Goal: Information Seeking & Learning: Find specific fact

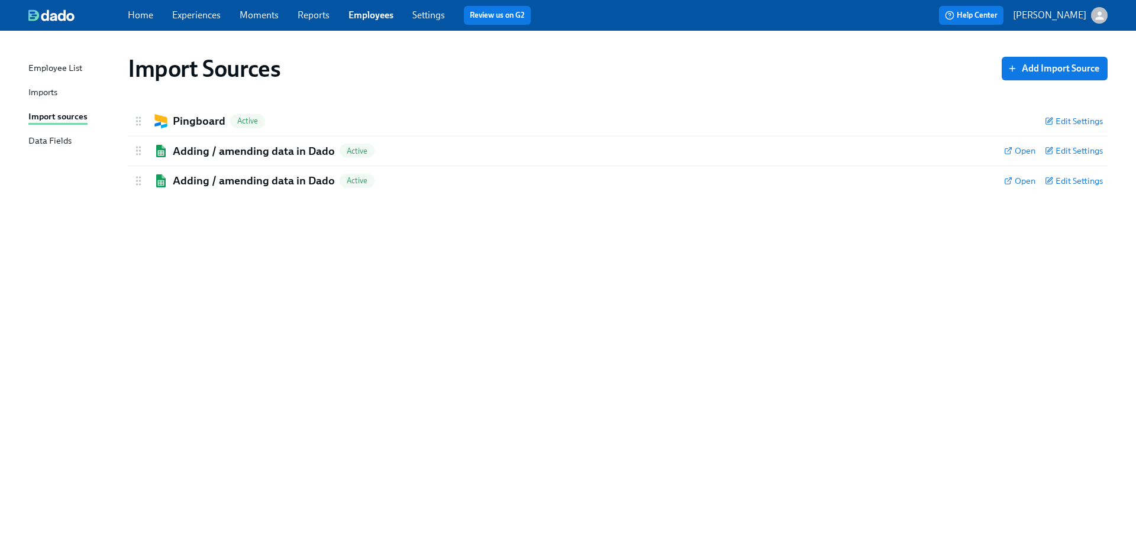
click at [382, 16] on link "Employees" at bounding box center [370, 14] width 45 height 11
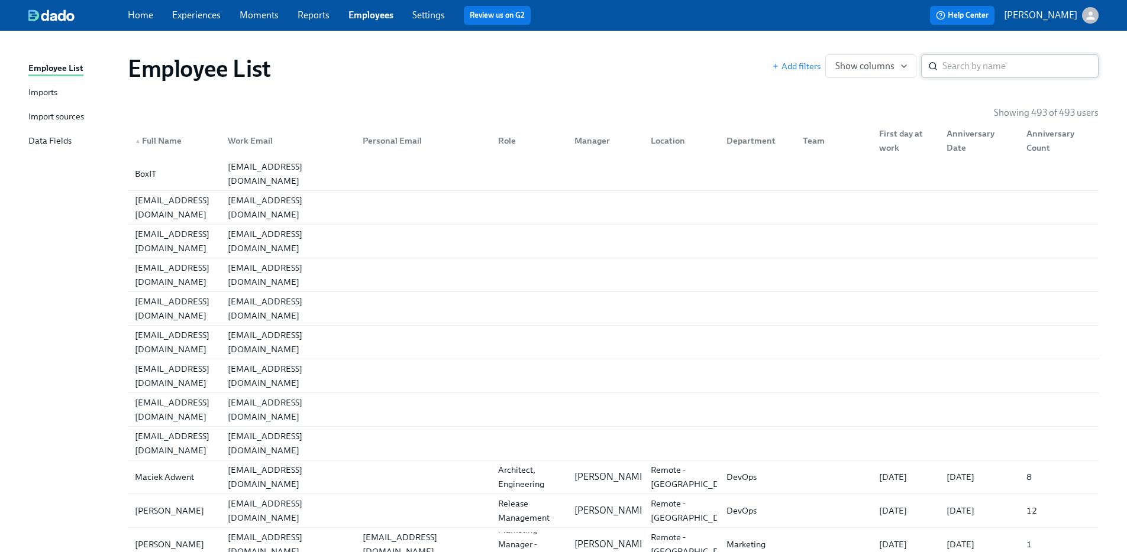
click at [939, 66] on div "​" at bounding box center [1009, 66] width 177 height 24
paste input "it-admin@dnanexus.com"
type input "it-admin@dnanexus.com"
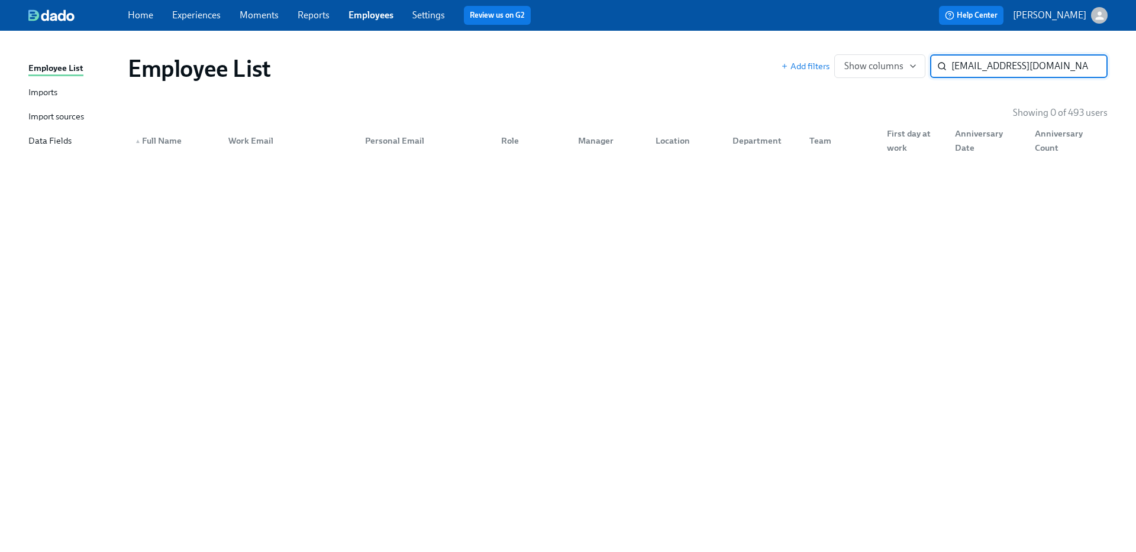
click at [1093, 63] on input "it-admin@dnanexus.com" at bounding box center [1029, 66] width 156 height 24
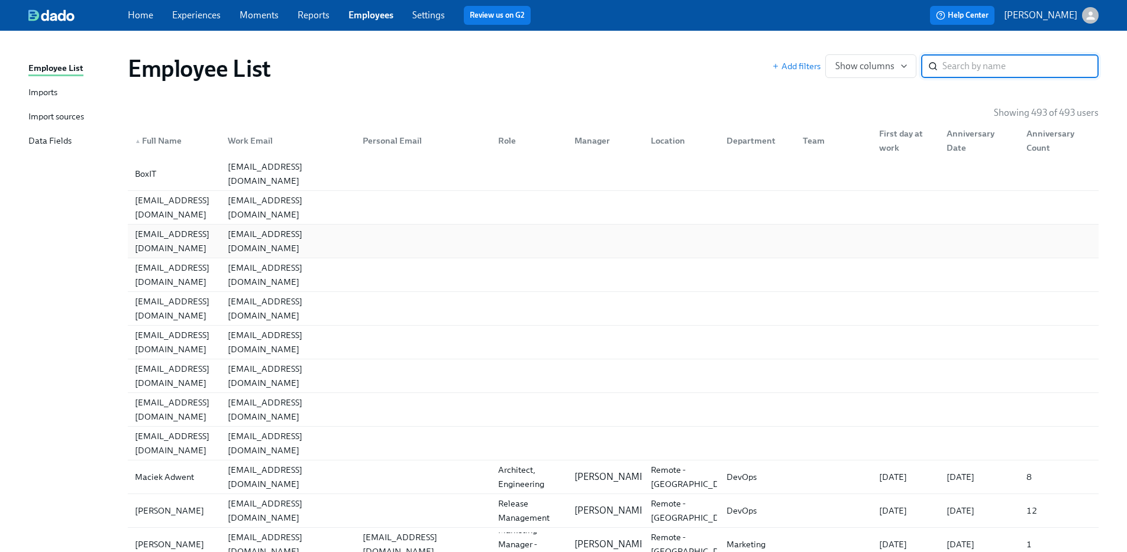
click at [376, 239] on div at bounding box center [420, 242] width 135 height 24
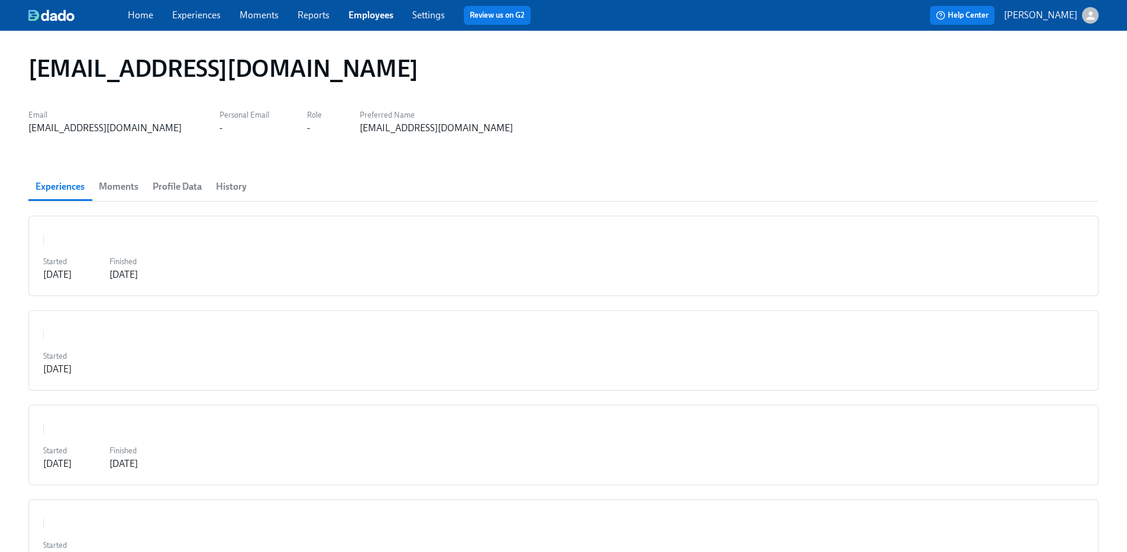
click at [180, 188] on span "Profile Data" at bounding box center [177, 187] width 49 height 17
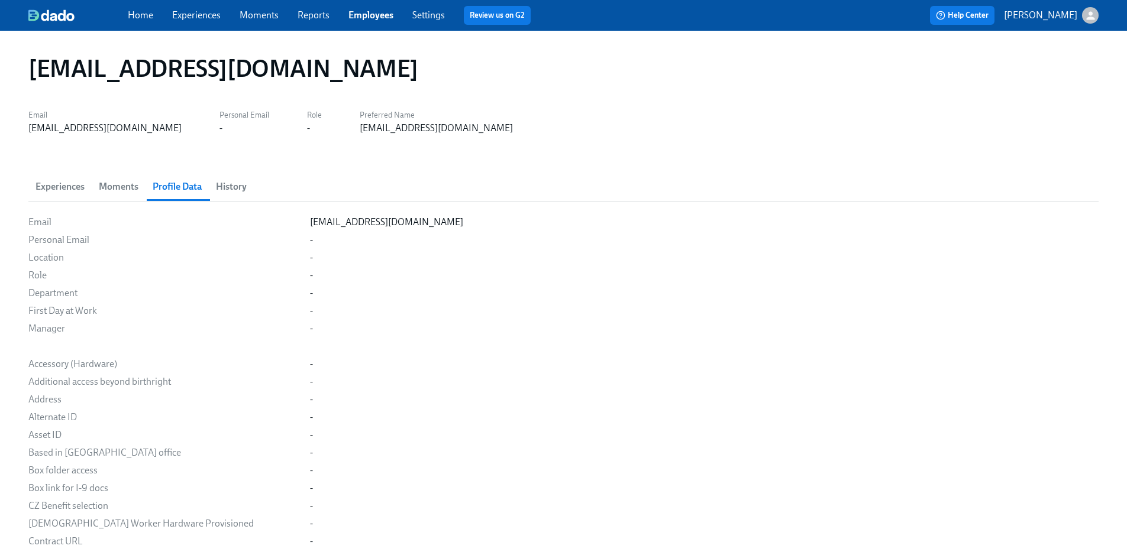
click at [222, 189] on span "History" at bounding box center [231, 187] width 31 height 17
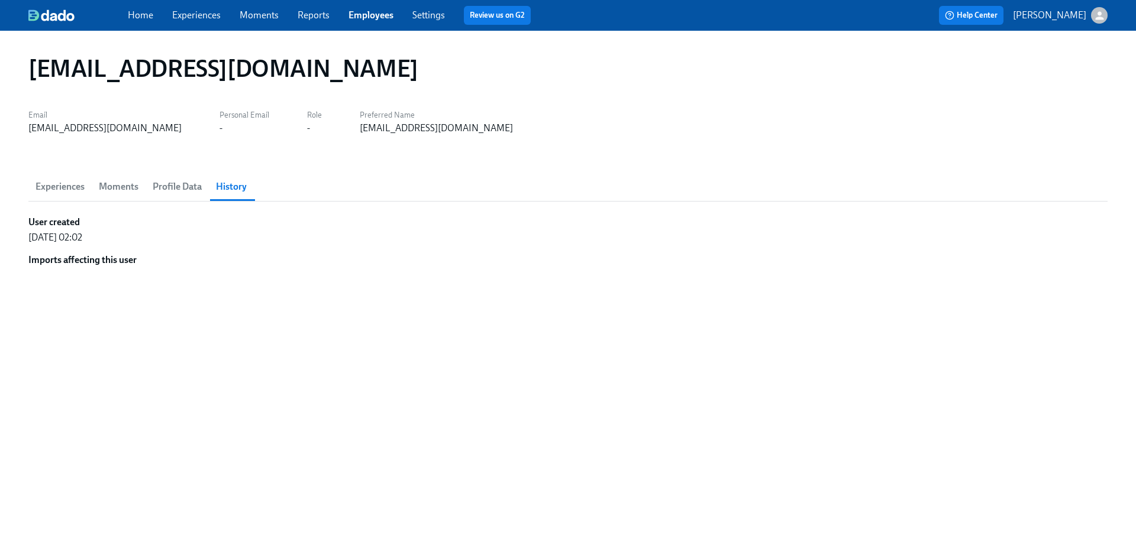
click at [157, 181] on span "Profile Data" at bounding box center [177, 187] width 49 height 17
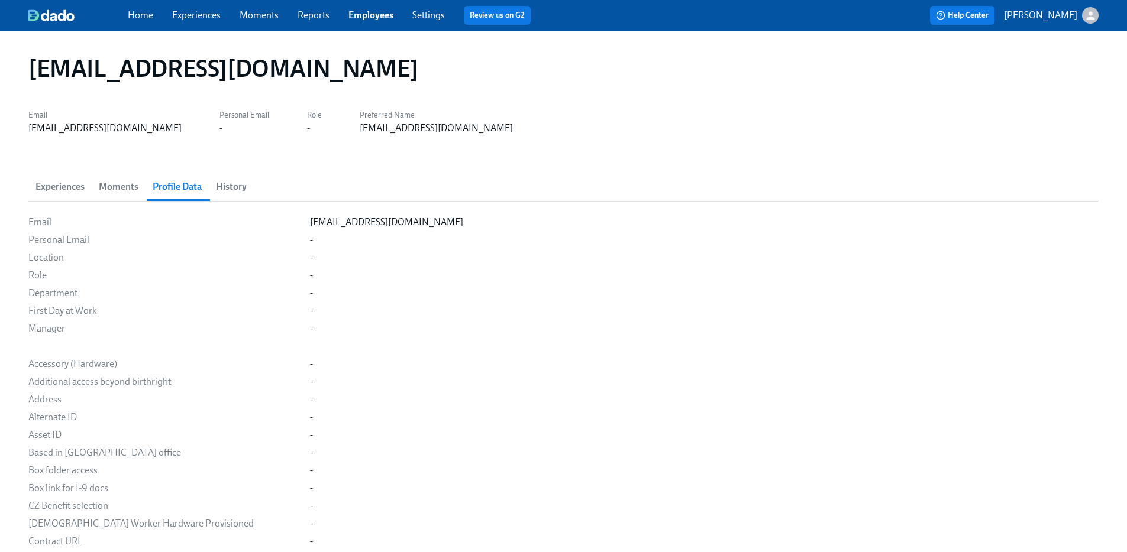
click at [124, 193] on span "Moments" at bounding box center [119, 187] width 40 height 17
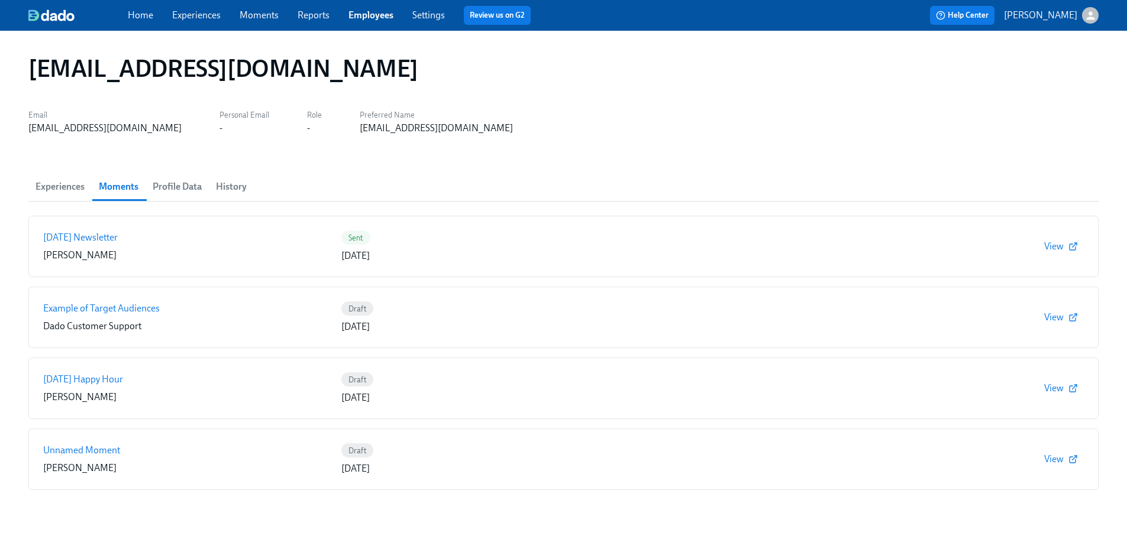
click at [62, 195] on button "Experiences" at bounding box center [59, 187] width 63 height 28
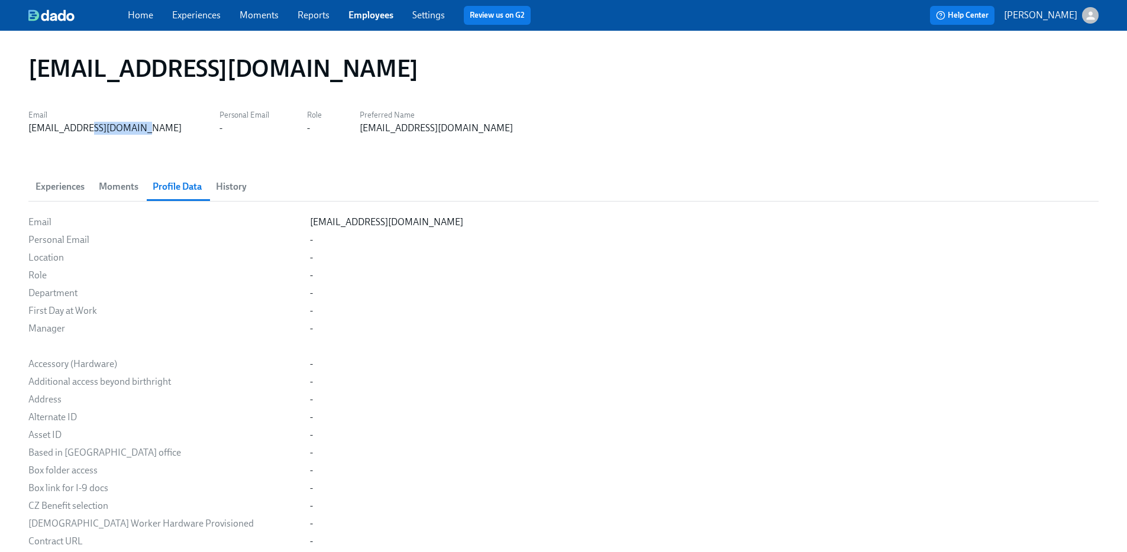
drag, startPoint x: 125, startPoint y: 132, endPoint x: 77, endPoint y: 125, distance: 48.5
click at [80, 125] on div "Email dado-cz-it@dnanexus.com Personal Email - Role - Preferred Name dado-cz-it…" at bounding box center [563, 120] width 1070 height 28
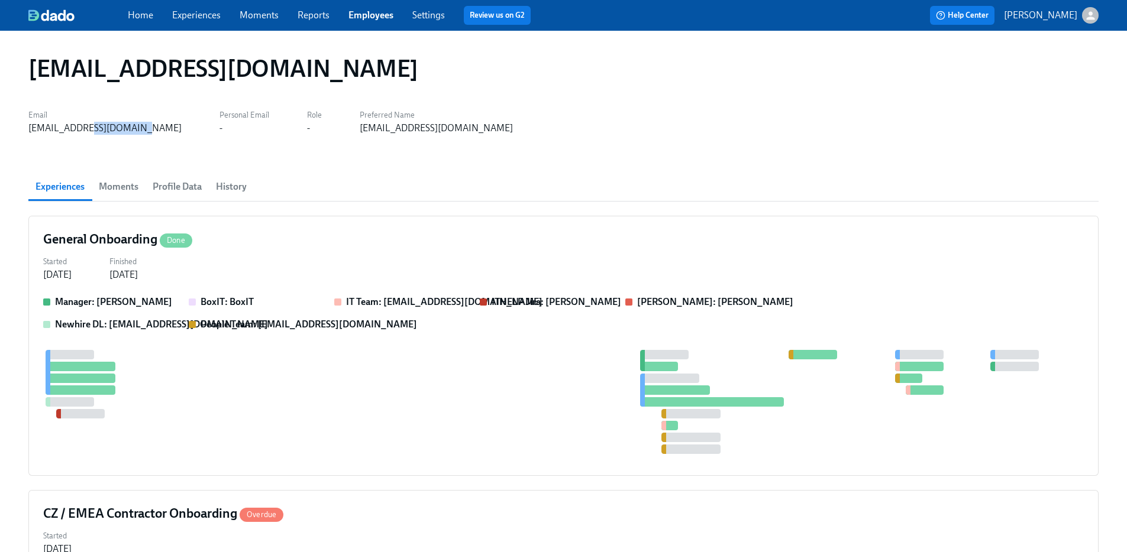
click at [376, 17] on link "Employees" at bounding box center [370, 14] width 45 height 11
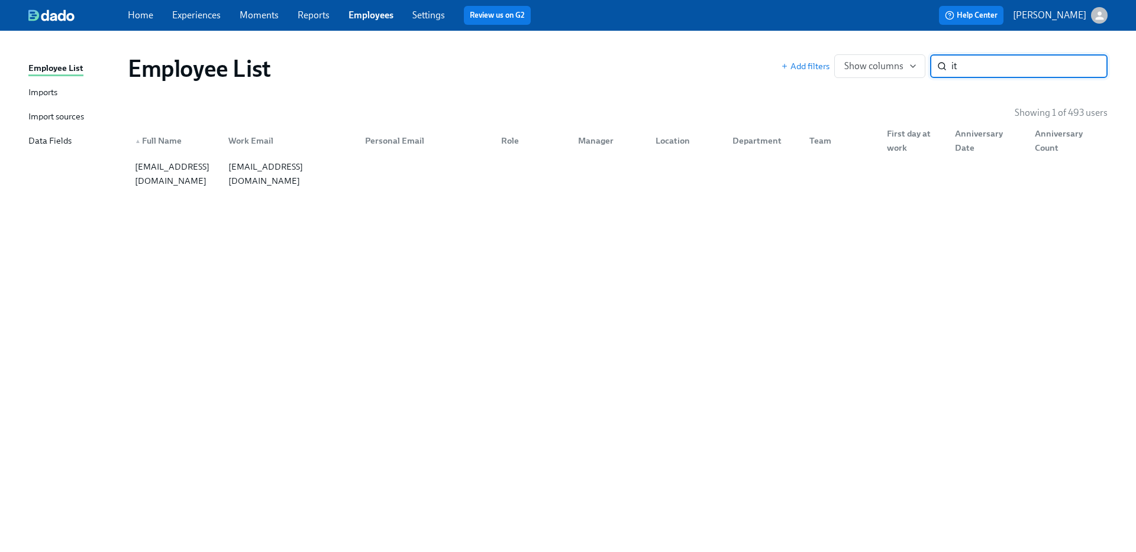
type input "i"
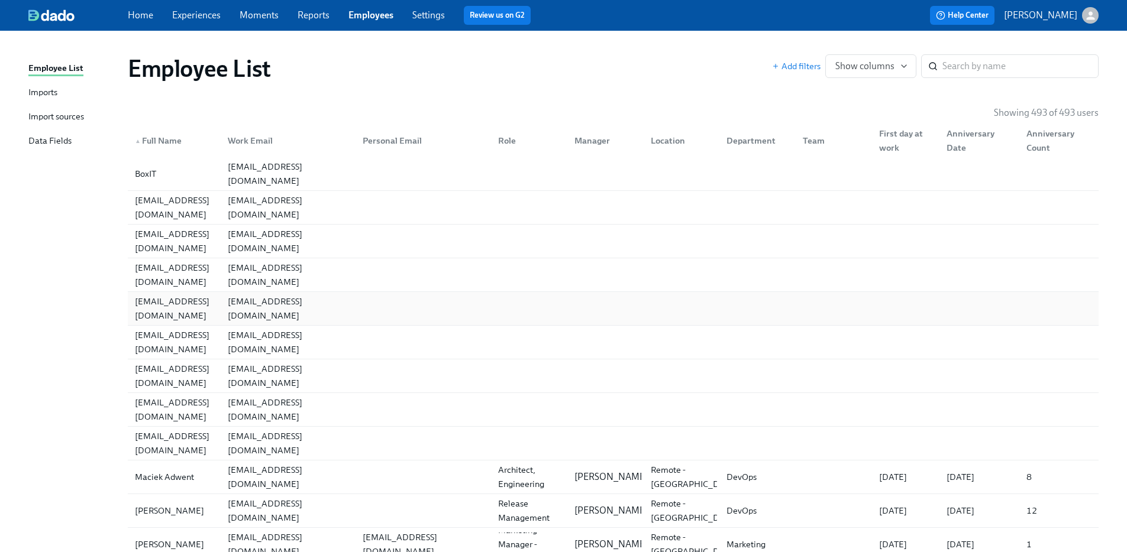
click at [403, 313] on div at bounding box center [420, 309] width 135 height 24
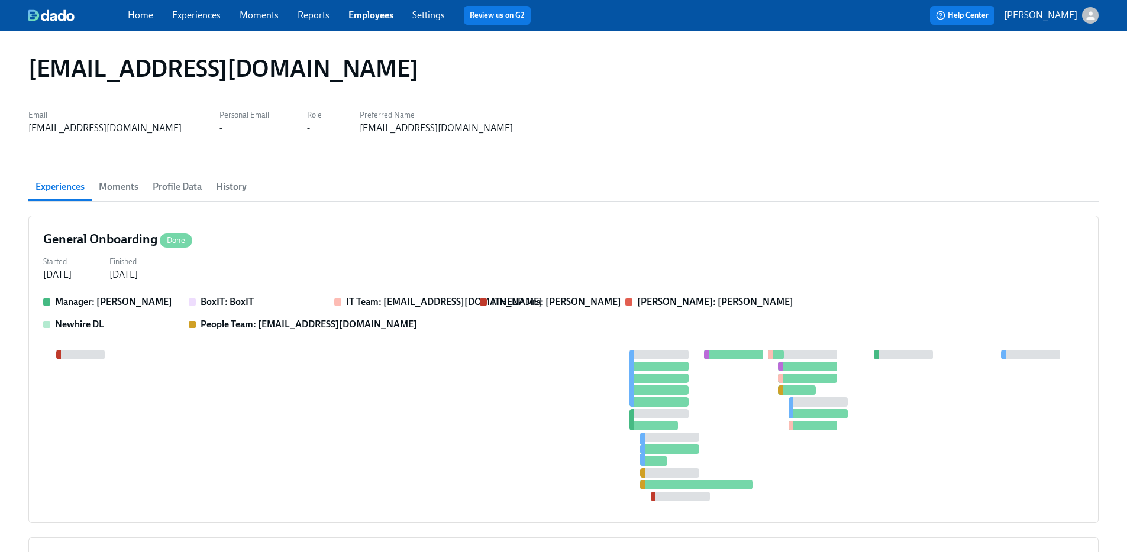
click at [226, 182] on span "History" at bounding box center [231, 187] width 31 height 17
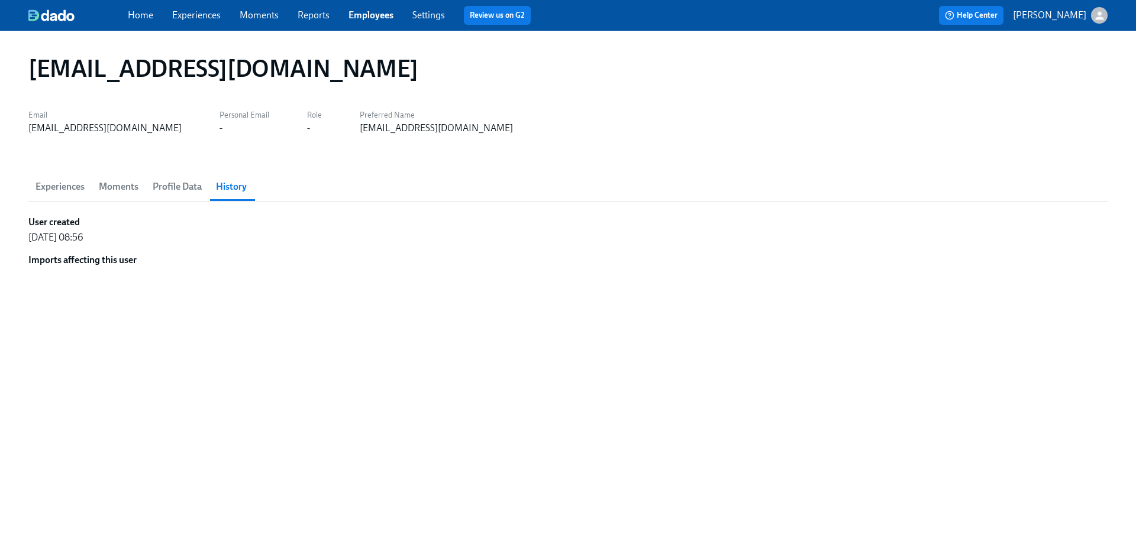
drag, startPoint x: 100, startPoint y: 263, endPoint x: 117, endPoint y: 232, distance: 34.9
click at [99, 263] on strong "Imports affecting this user" at bounding box center [82, 260] width 108 height 13
click at [172, 186] on span "Profile Data" at bounding box center [177, 187] width 49 height 17
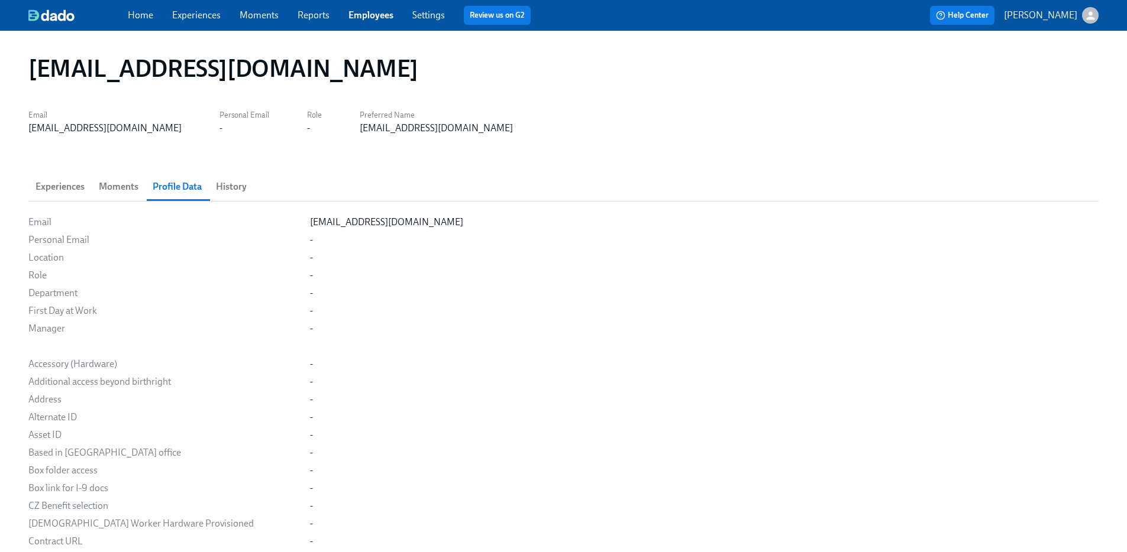
click at [115, 188] on span "Moments" at bounding box center [119, 187] width 40 height 17
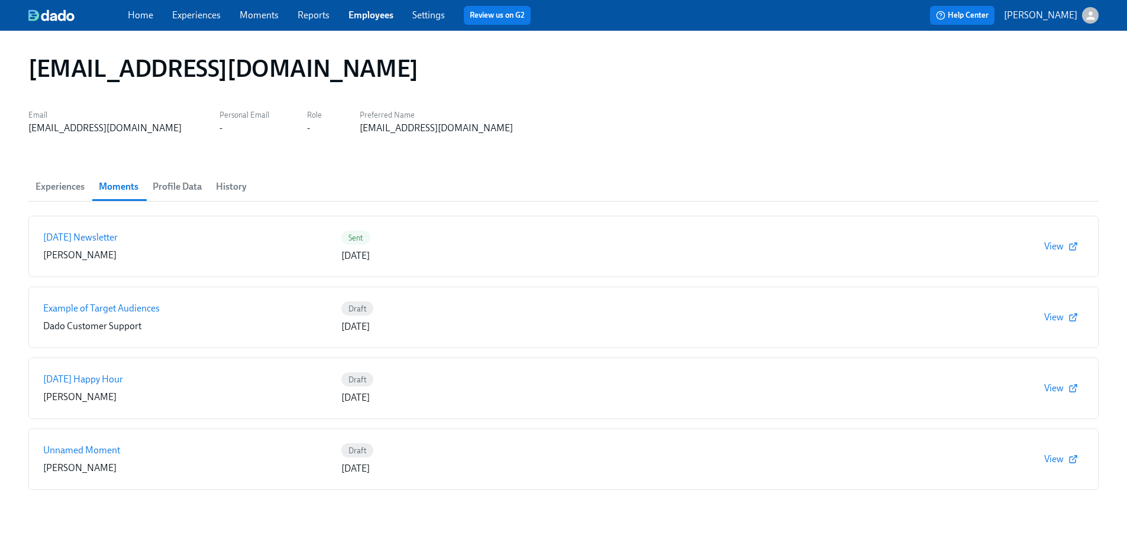
click at [65, 188] on span "Experiences" at bounding box center [59, 187] width 49 height 17
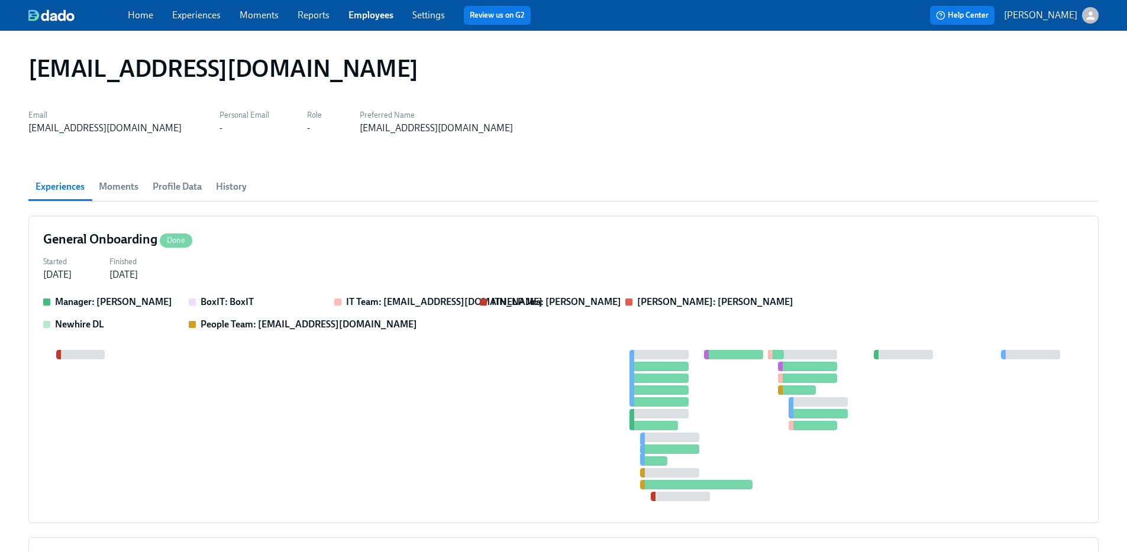
click at [377, 17] on link "Employees" at bounding box center [370, 14] width 45 height 11
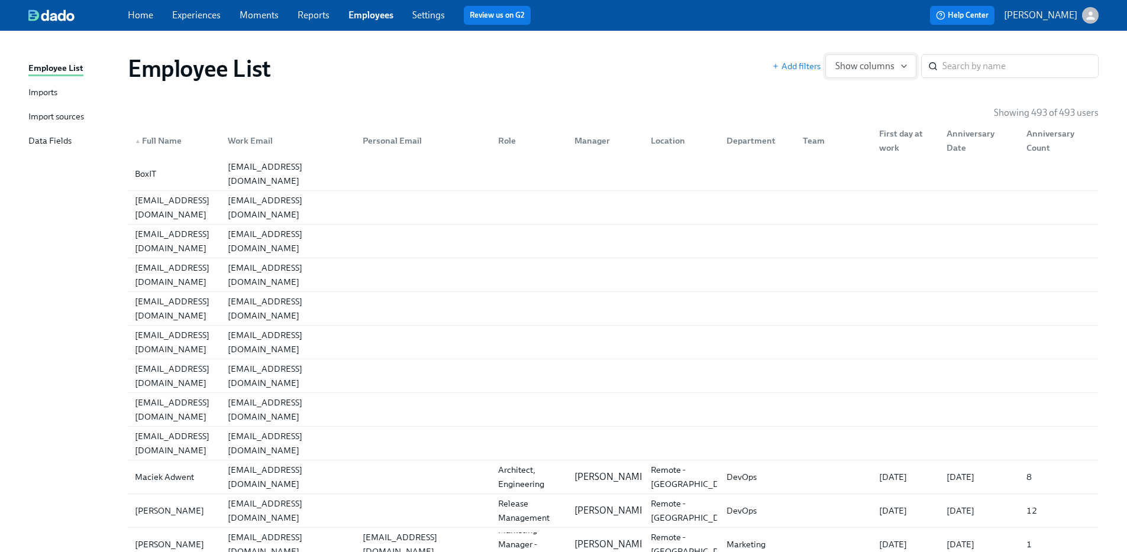
click at [893, 69] on span "Show columns" at bounding box center [870, 66] width 71 height 12
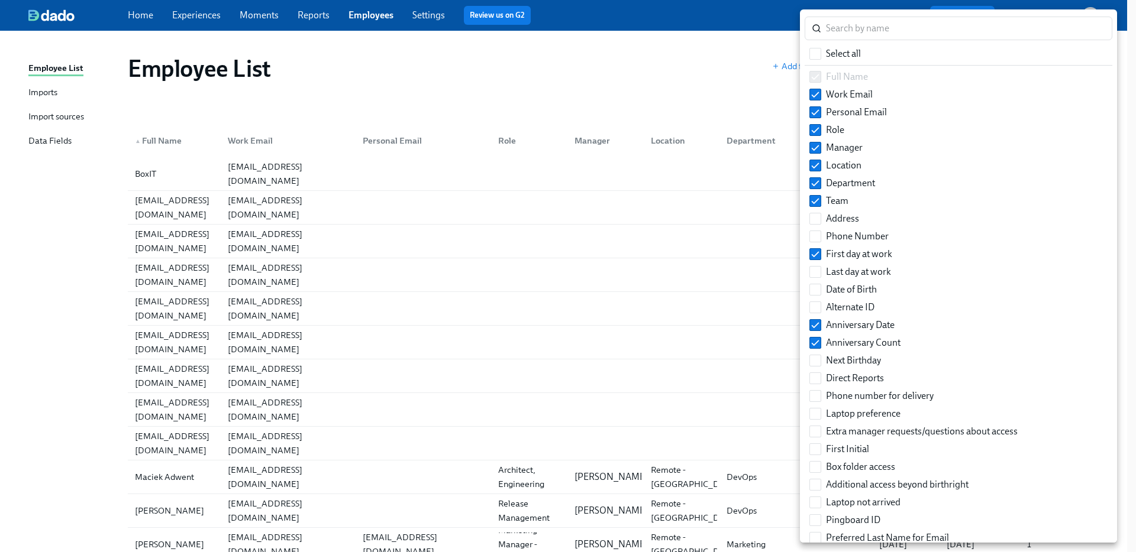
click at [592, 80] on div at bounding box center [568, 276] width 1136 height 552
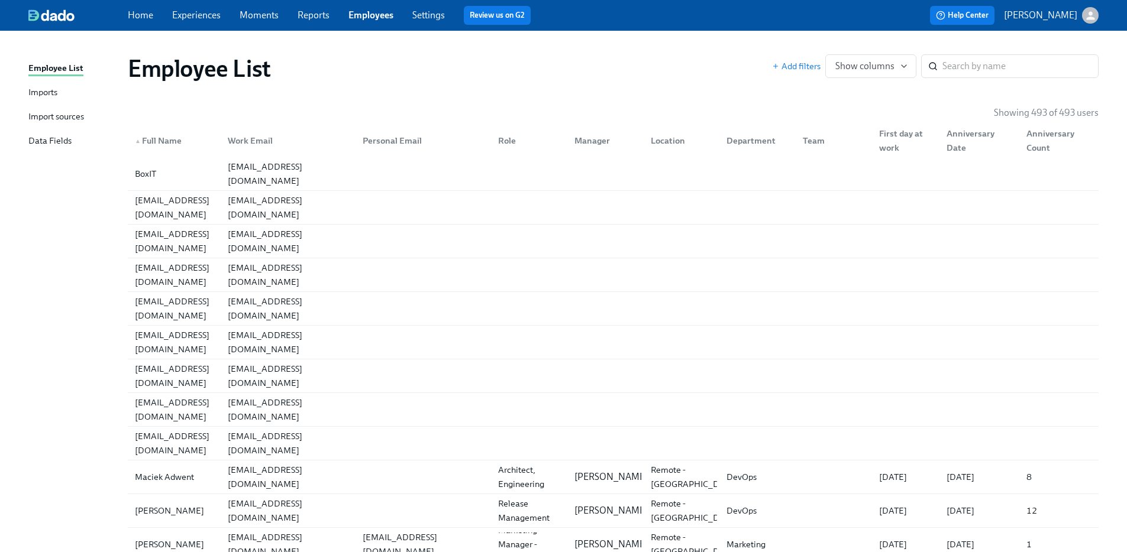
click at [46, 92] on div "Imports" at bounding box center [42, 93] width 29 height 15
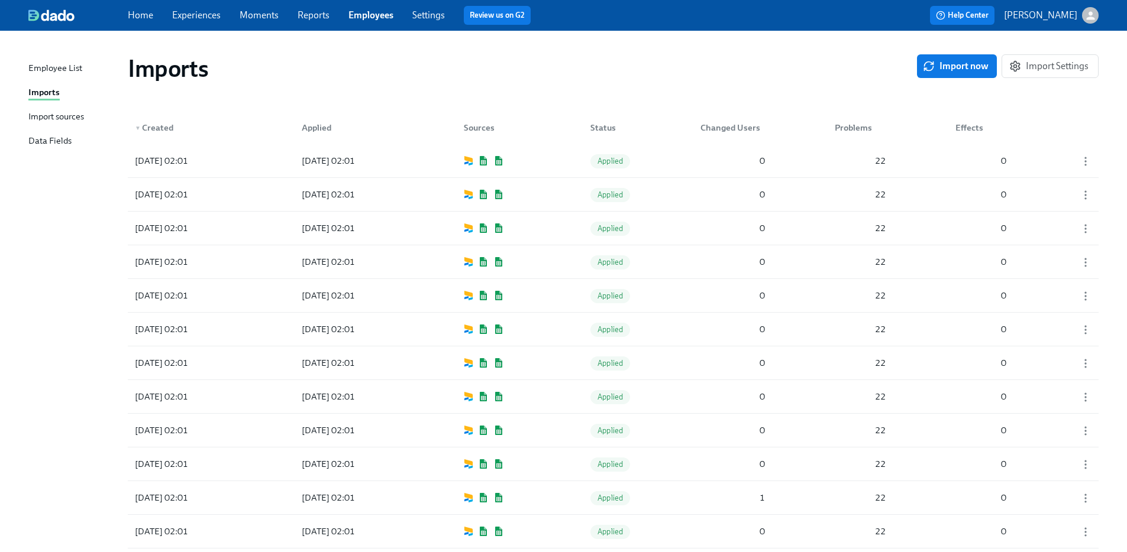
click at [56, 114] on div "Import sources" at bounding box center [56, 117] width 56 height 15
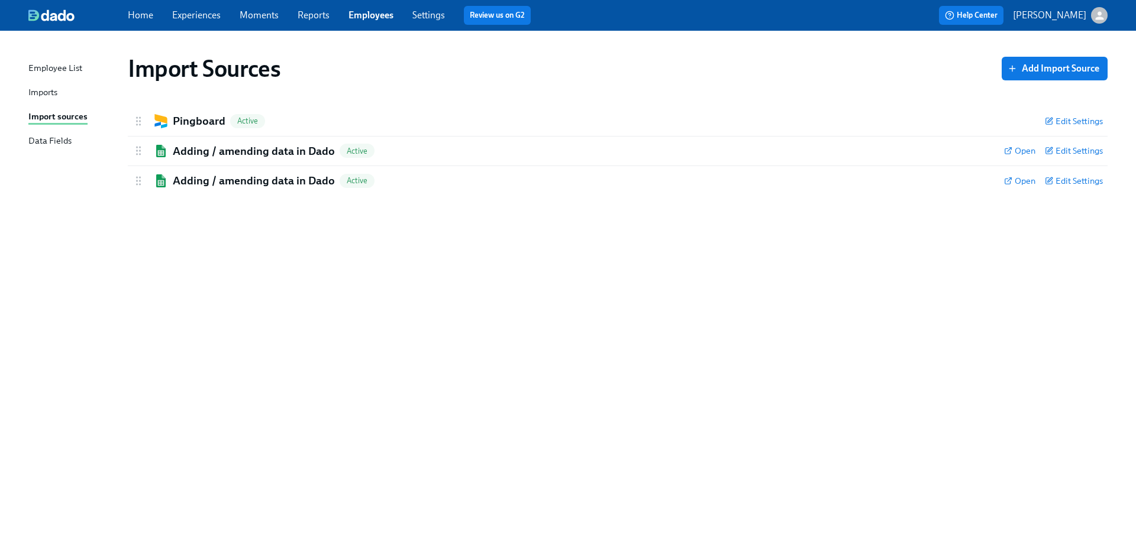
click at [60, 140] on div "Data Fields" at bounding box center [49, 141] width 43 height 15
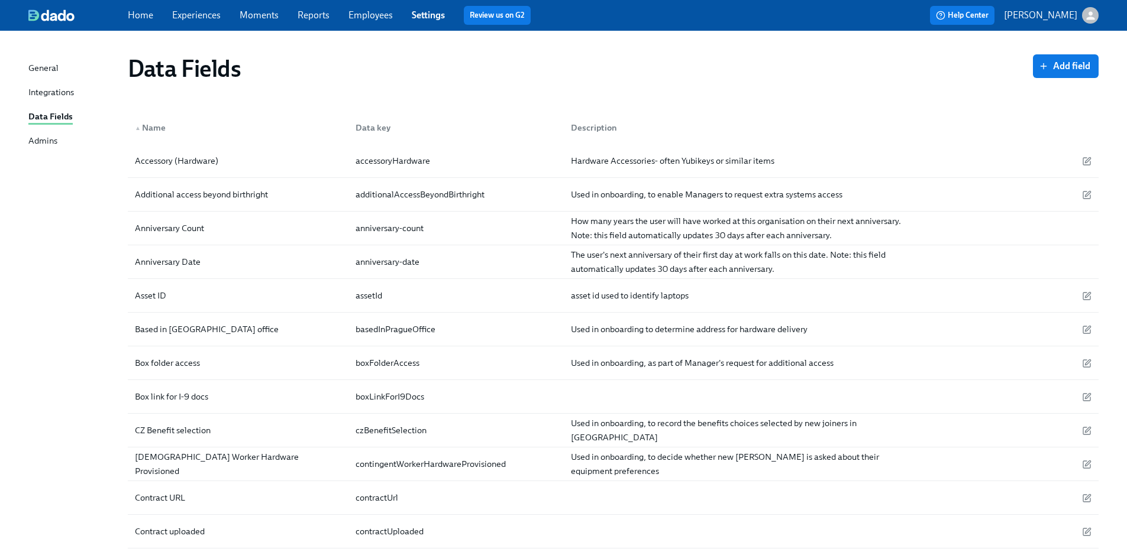
click at [45, 141] on div "Admins" at bounding box center [42, 141] width 29 height 15
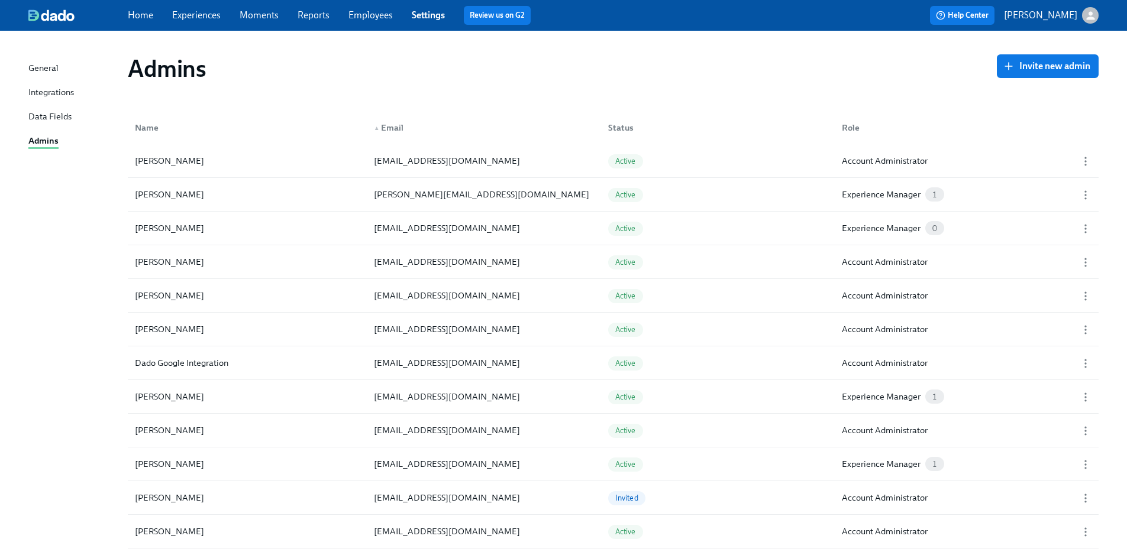
click at [51, 67] on div "General" at bounding box center [43, 69] width 30 height 15
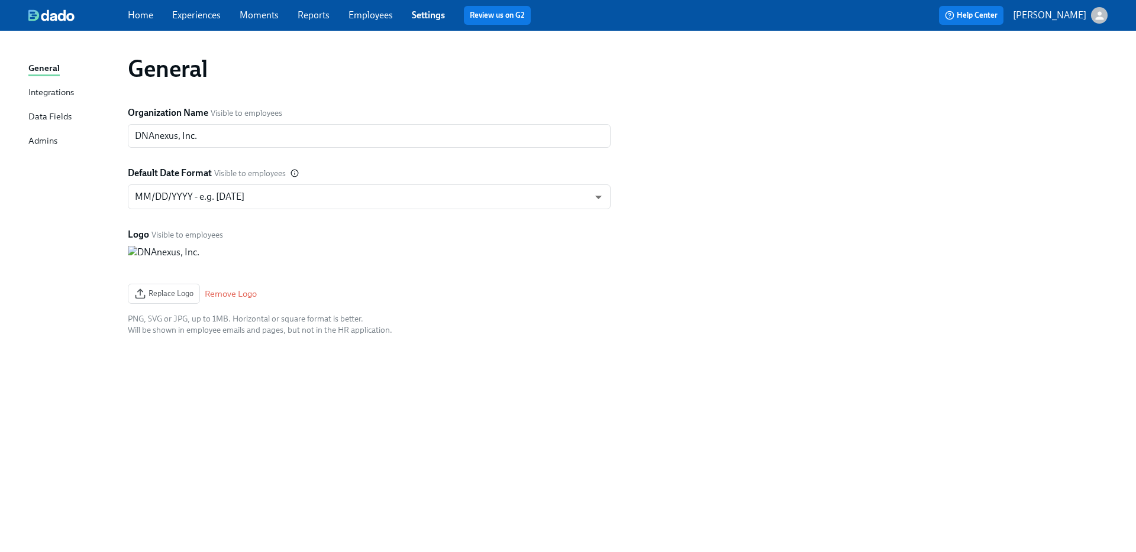
drag, startPoint x: 135, startPoint y: 20, endPoint x: 140, endPoint y: 5, distance: 15.2
click at [136, 20] on link "Home" at bounding box center [140, 14] width 25 height 11
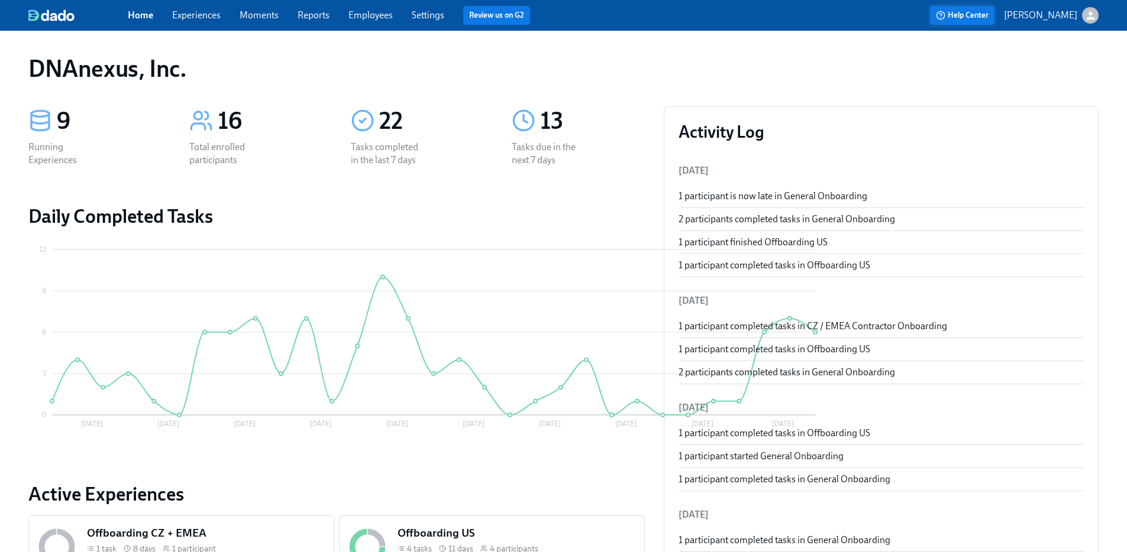
click at [975, 12] on span "Help Center" at bounding box center [962, 15] width 53 height 12
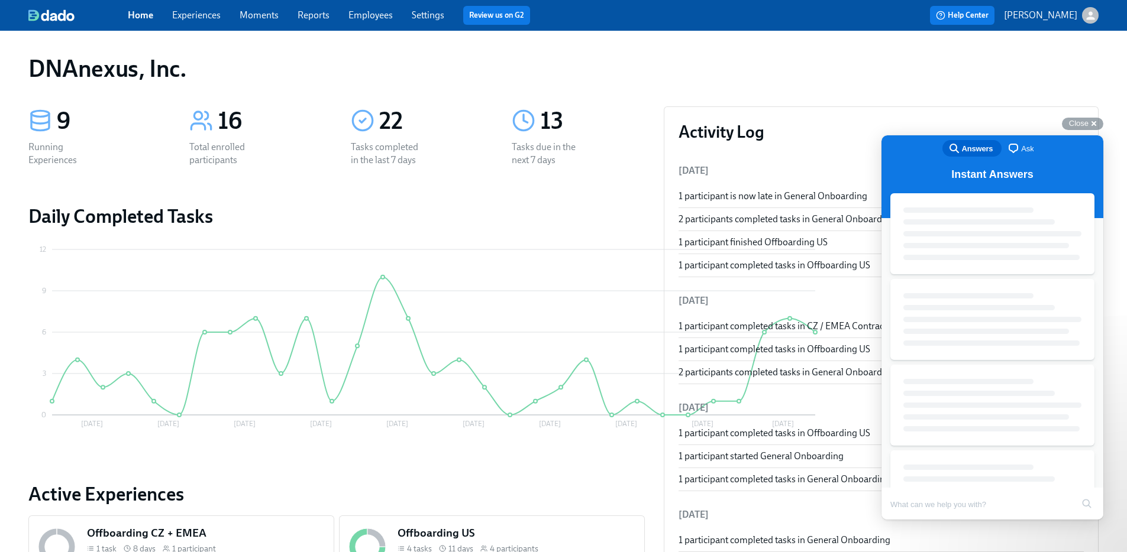
click at [1062, 22] on button "[PERSON_NAME]" at bounding box center [1051, 15] width 95 height 17
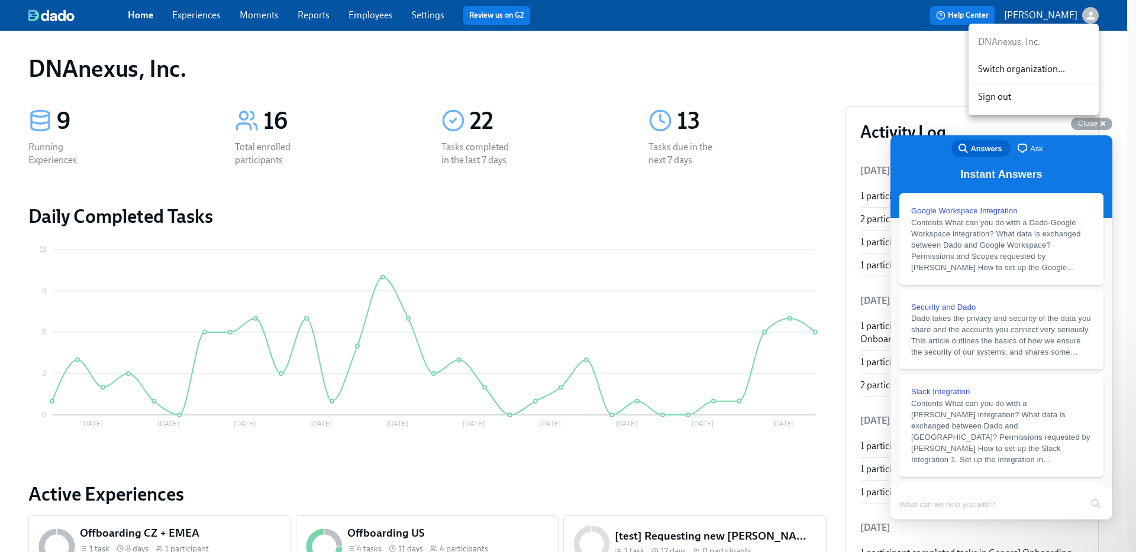
click at [1046, 72] on span "Switch organization..." at bounding box center [1033, 69] width 111 height 13
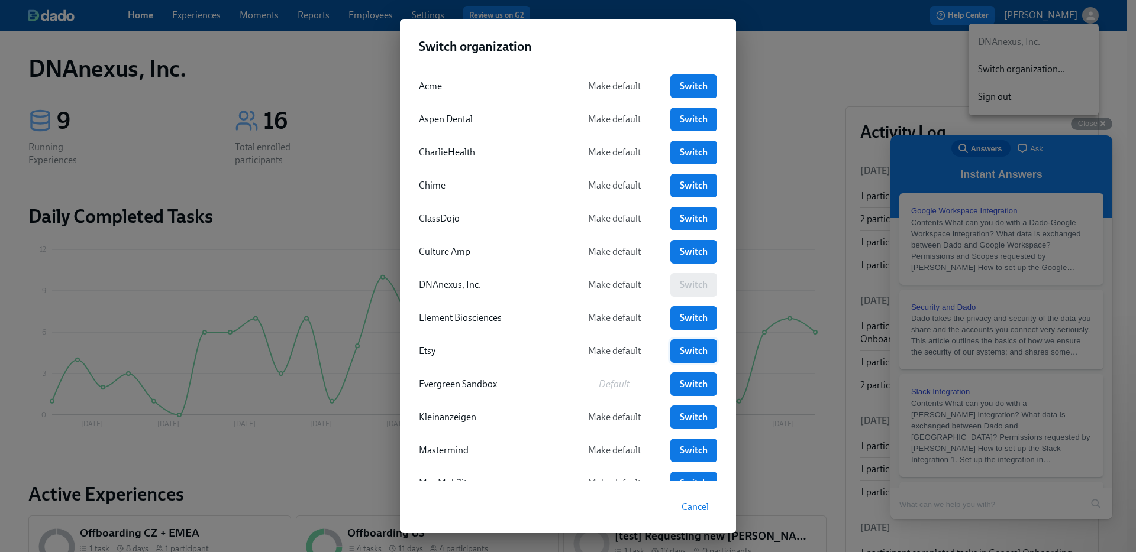
click at [696, 350] on span "Switch" at bounding box center [693, 351] width 30 height 12
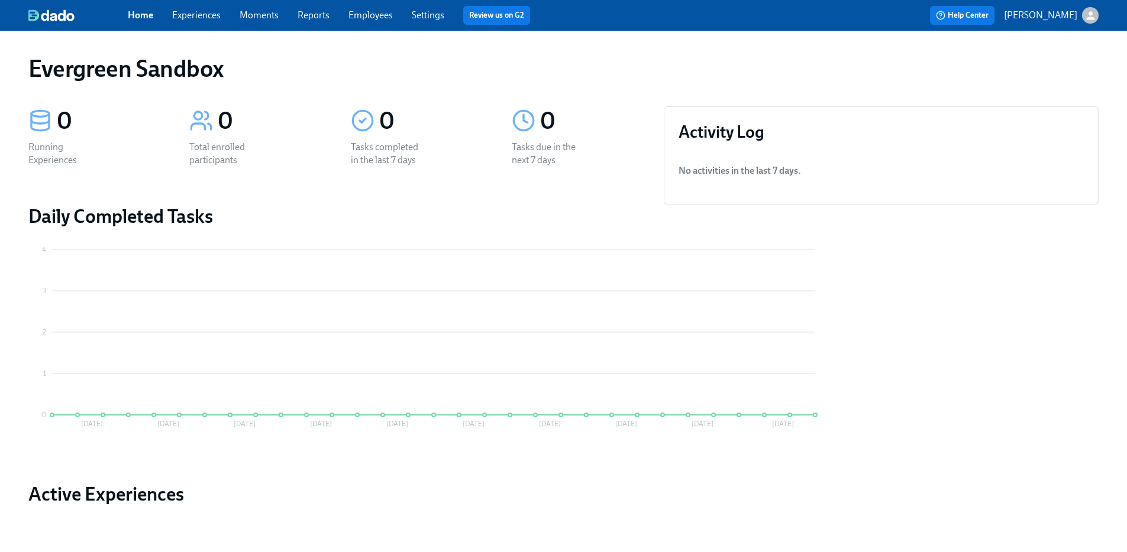
click at [205, 15] on link "Experiences" at bounding box center [196, 14] width 49 height 11
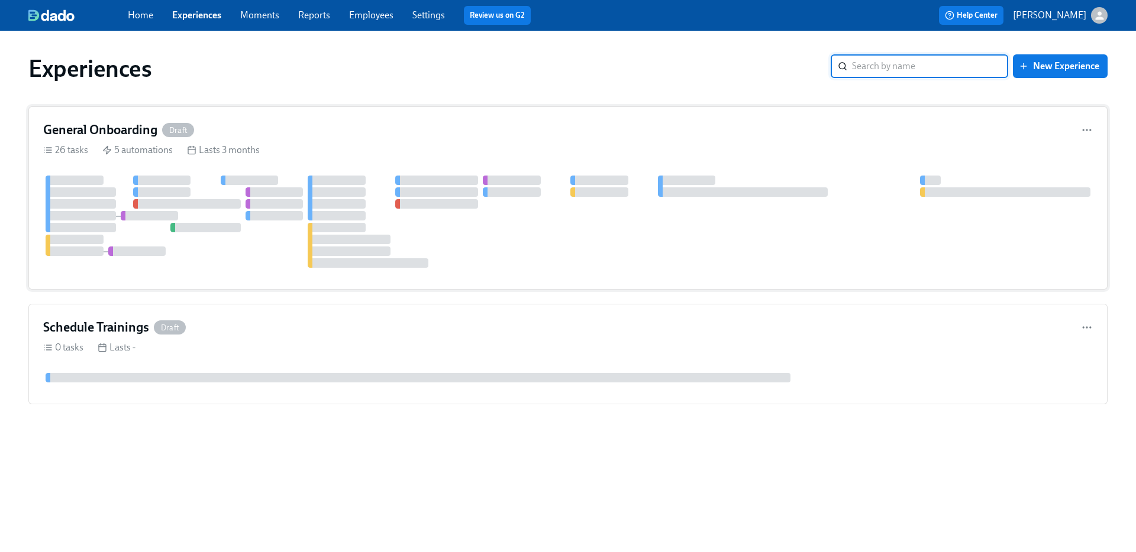
click at [293, 124] on div "General Onboarding Draft" at bounding box center [567, 130] width 1049 height 18
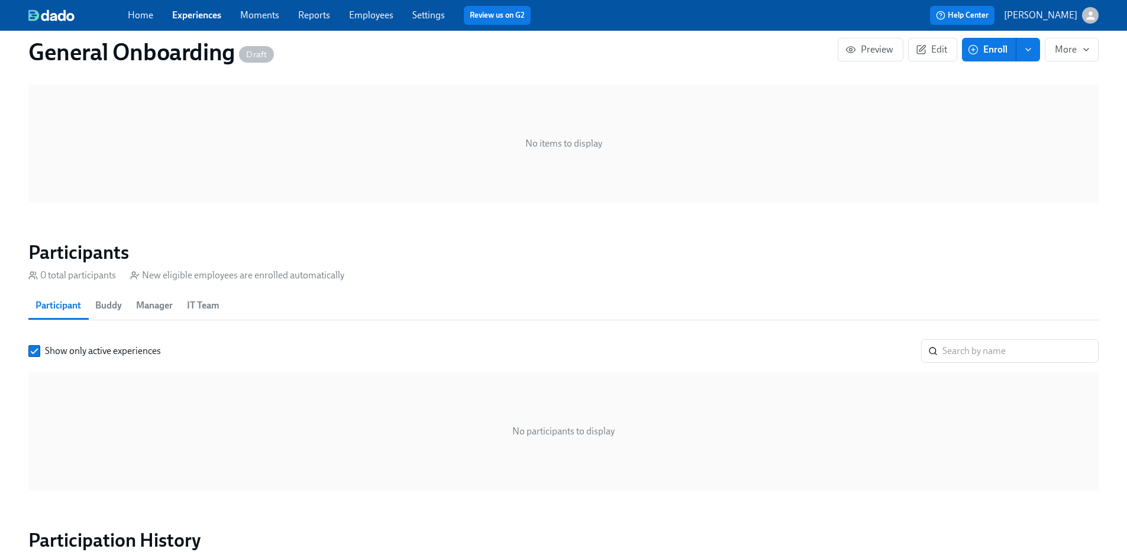
scroll to position [579, 0]
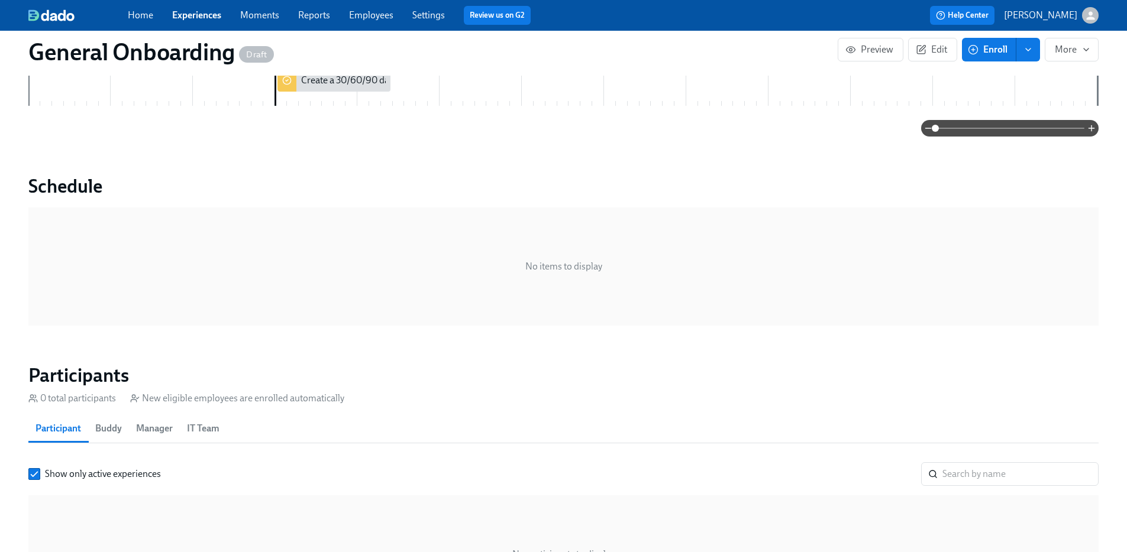
click at [115, 415] on button "Buddy" at bounding box center [108, 429] width 41 height 28
click at [145, 421] on span "Manager" at bounding box center [154, 429] width 37 height 17
drag, startPoint x: 194, startPoint y: 390, endPoint x: 169, endPoint y: 393, distance: 25.0
click at [194, 421] on span "IT Team" at bounding box center [203, 429] width 33 height 17
click at [67, 421] on span "Participant" at bounding box center [58, 429] width 46 height 17
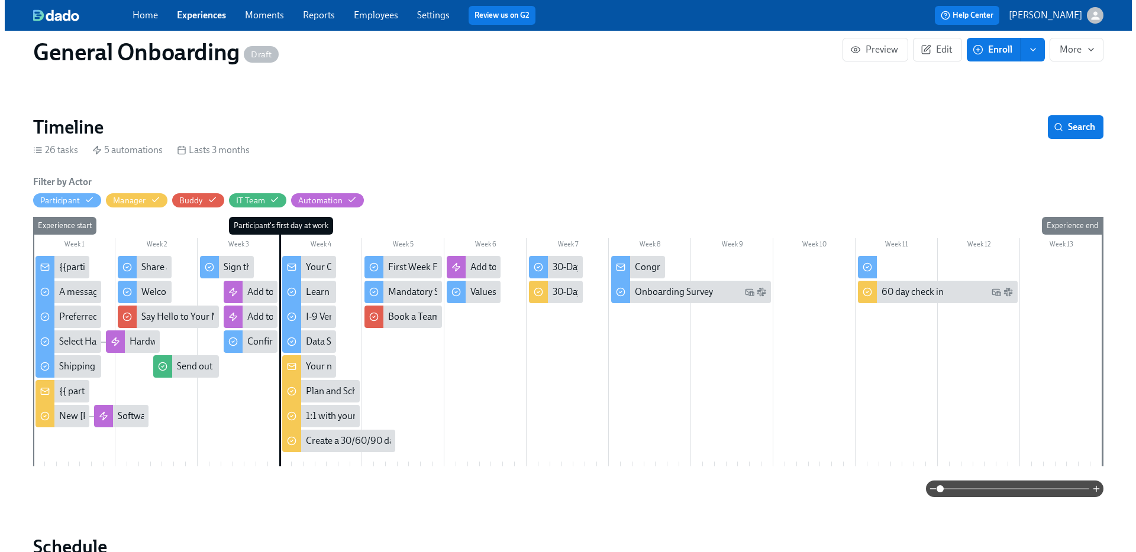
scroll to position [0, 0]
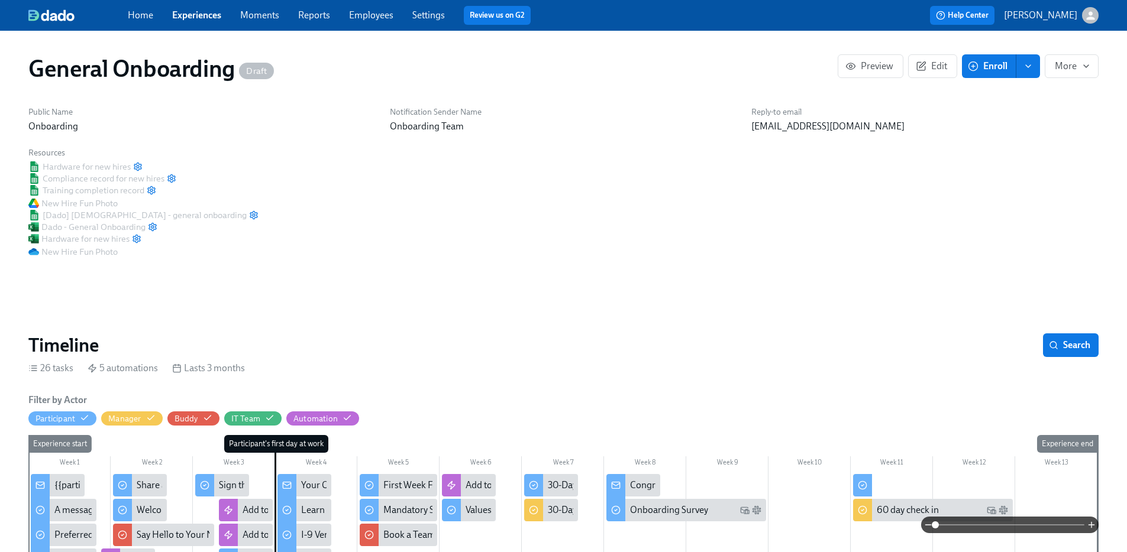
click at [1055, 15] on p "[PERSON_NAME]" at bounding box center [1040, 15] width 73 height 13
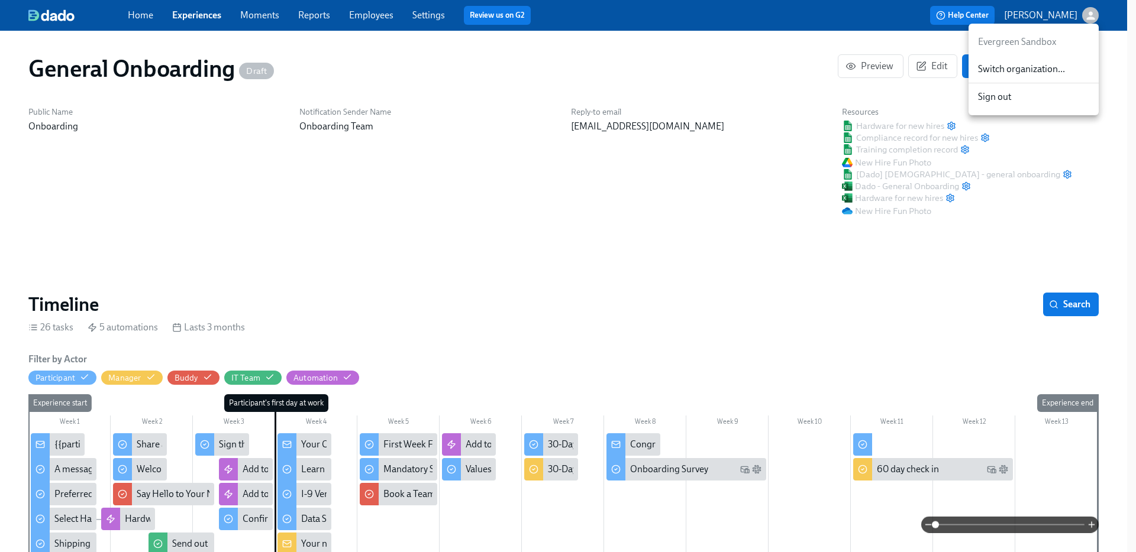
click at [1039, 67] on span "Switch organization..." at bounding box center [1033, 69] width 111 height 13
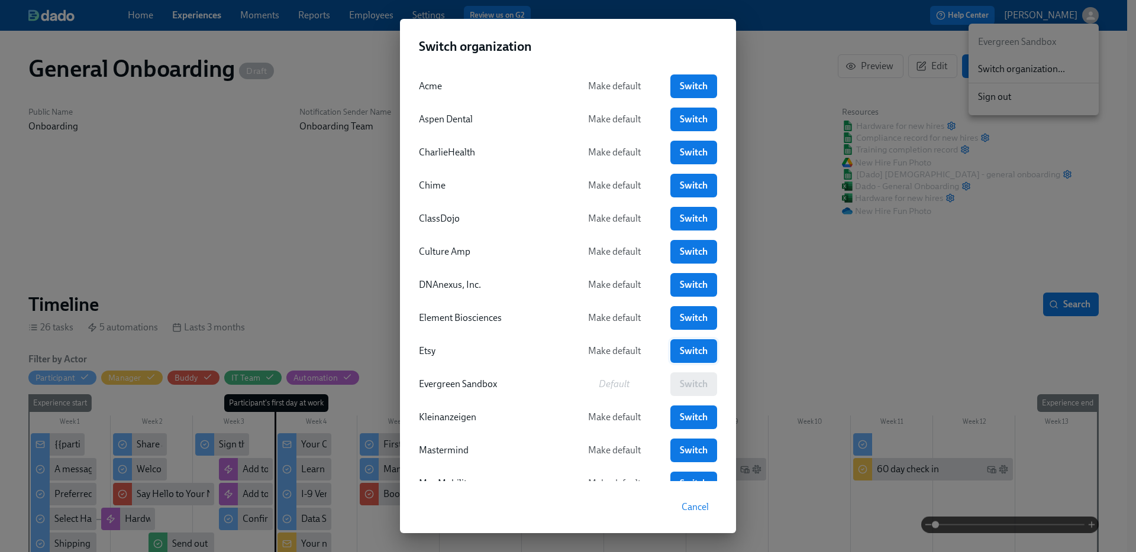
click at [706, 347] on link "Switch" at bounding box center [693, 352] width 47 height 24
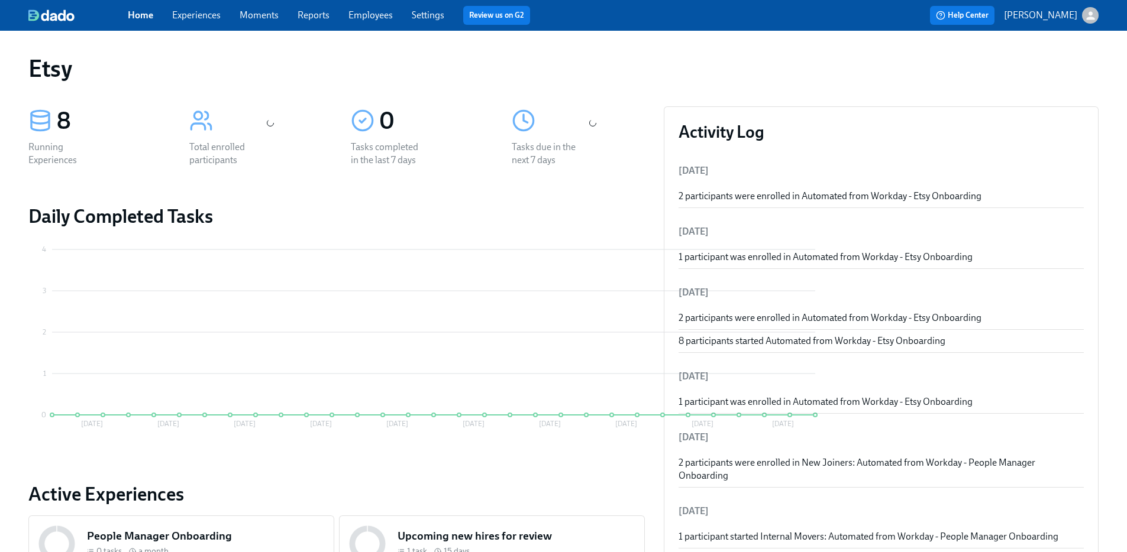
click at [366, 16] on link "Employees" at bounding box center [370, 14] width 44 height 11
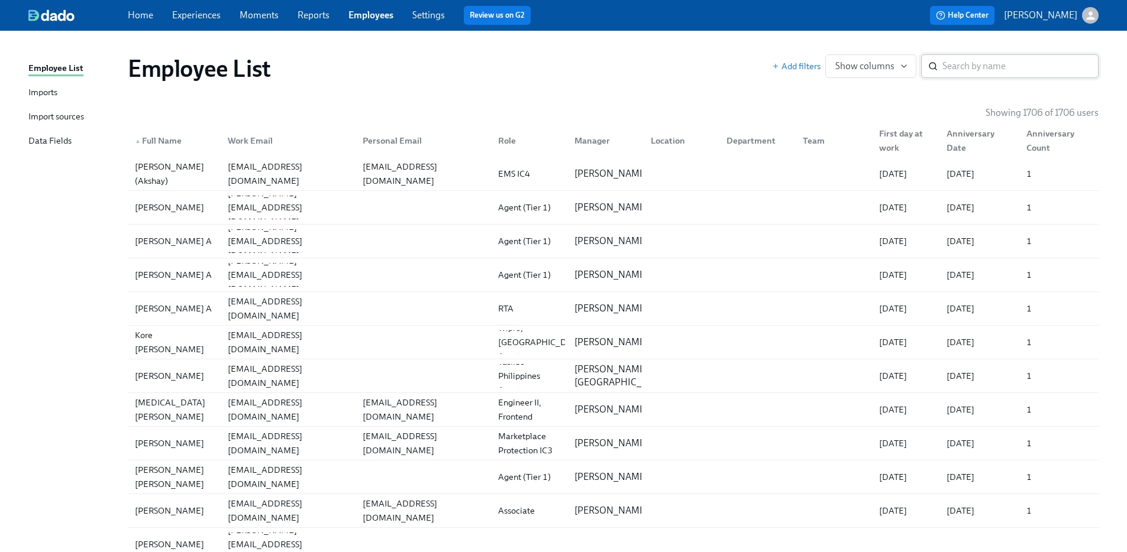
click at [935, 69] on icon at bounding box center [936, 69] width 2 height 2
click at [945, 72] on input "search" at bounding box center [1020, 66] width 156 height 24
paste input "Khan"
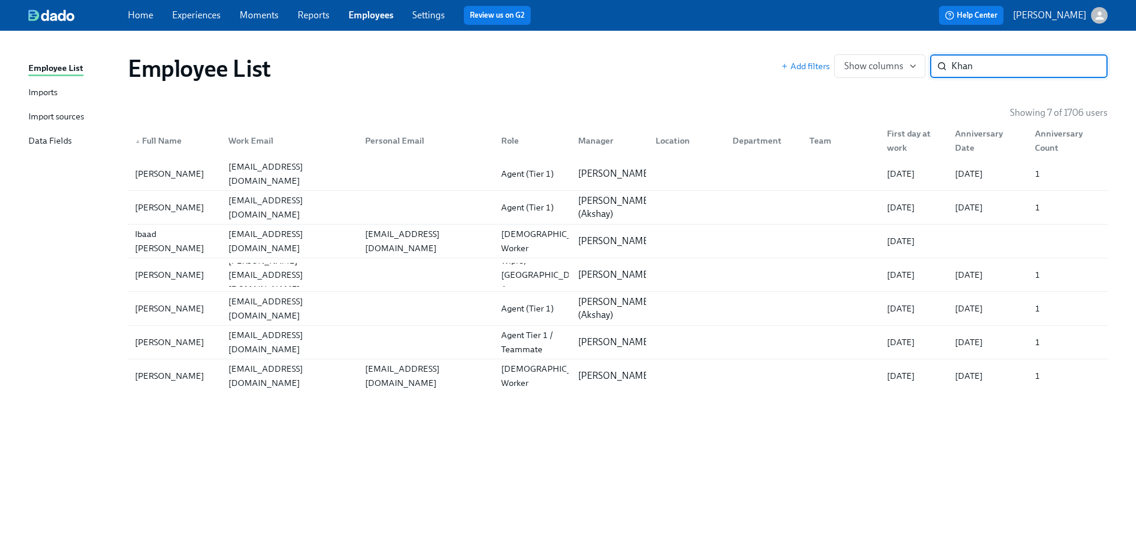
type input "Khan"
click at [244, 245] on div "[EMAIL_ADDRESS][DOMAIN_NAME]" at bounding box center [289, 241] width 131 height 28
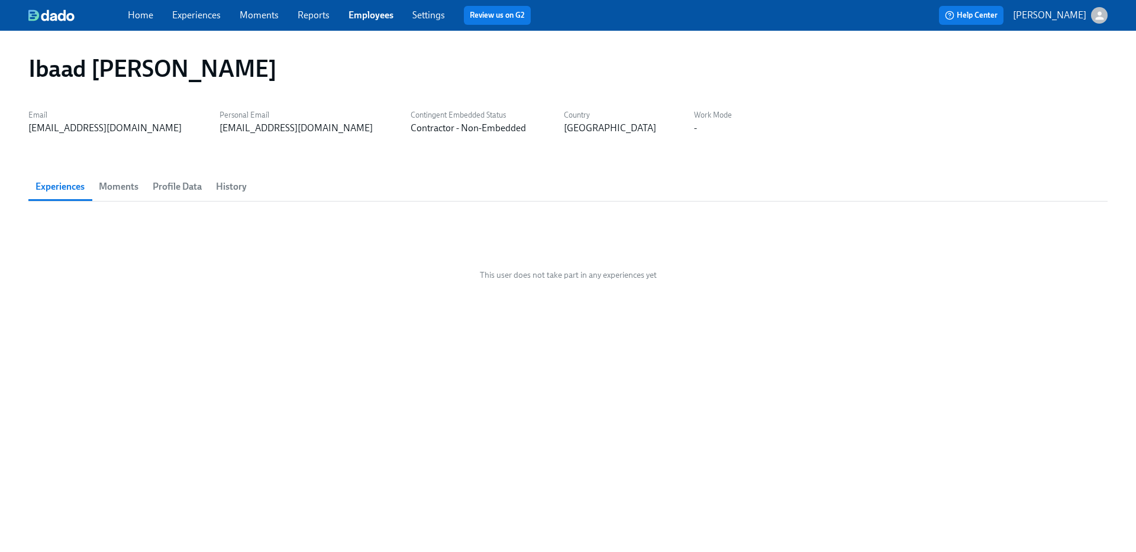
click at [118, 190] on span "Moments" at bounding box center [119, 187] width 40 height 17
click at [174, 182] on span "Profile Data" at bounding box center [177, 187] width 49 height 17
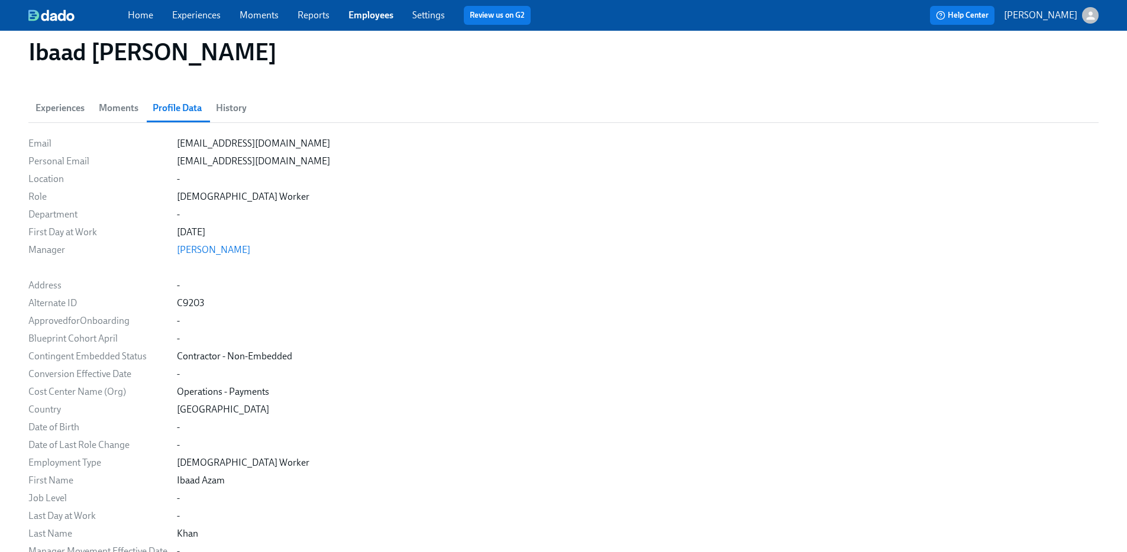
scroll to position [89, 0]
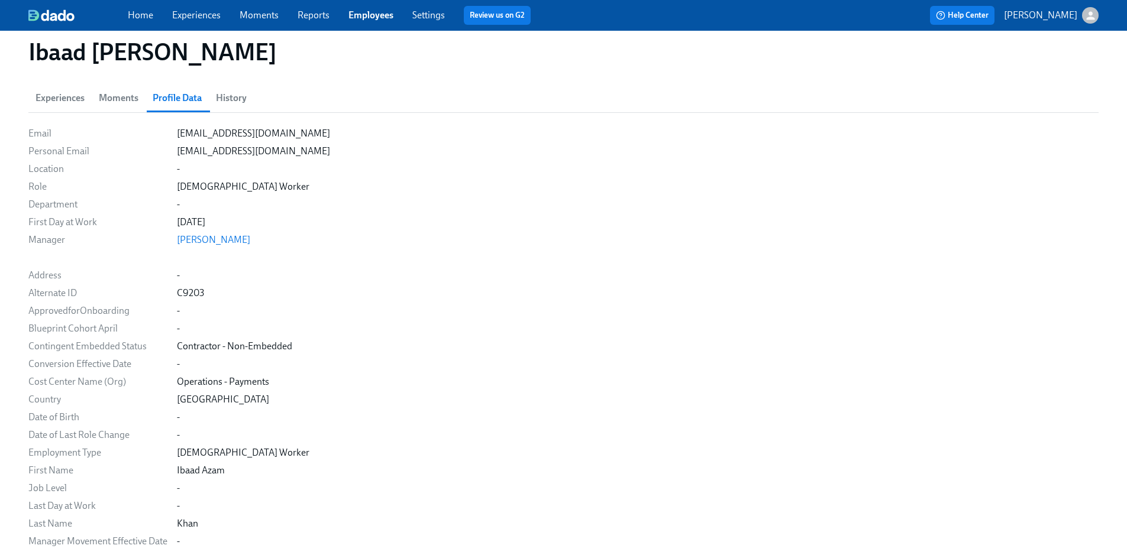
click at [49, 99] on span "Experiences" at bounding box center [59, 98] width 49 height 17
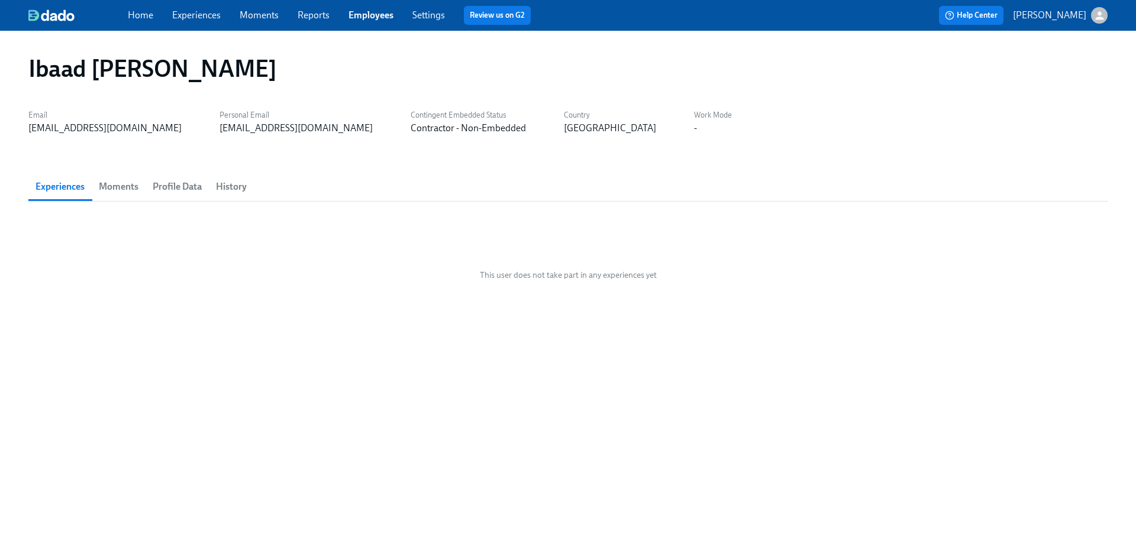
click at [135, 186] on span "Moments" at bounding box center [119, 187] width 40 height 17
click at [47, 189] on span "Experiences" at bounding box center [59, 187] width 49 height 17
click at [185, 187] on span "Profile Data" at bounding box center [177, 187] width 49 height 17
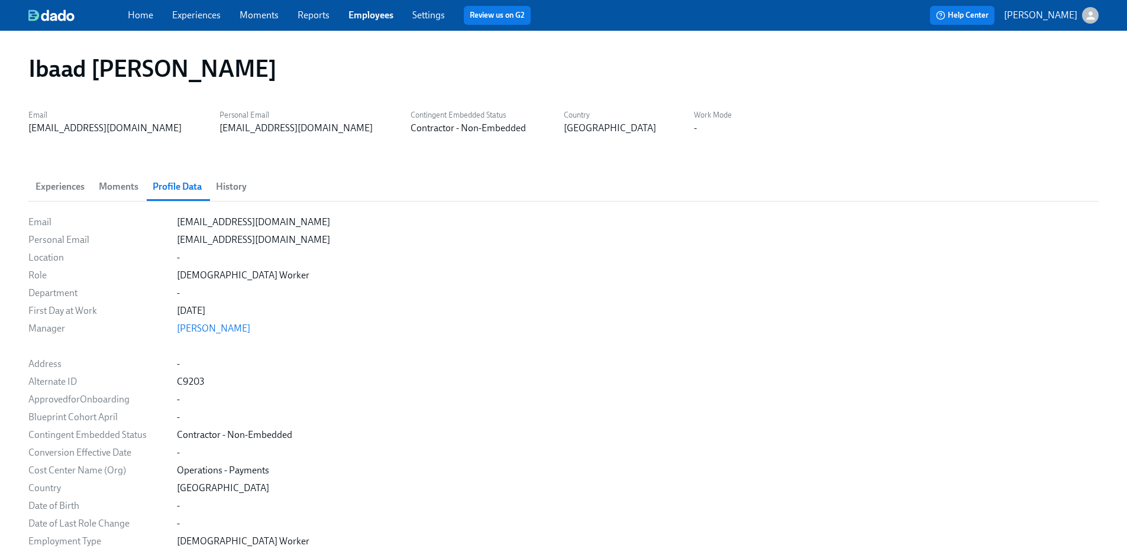
click at [216, 186] on span "History" at bounding box center [231, 187] width 31 height 17
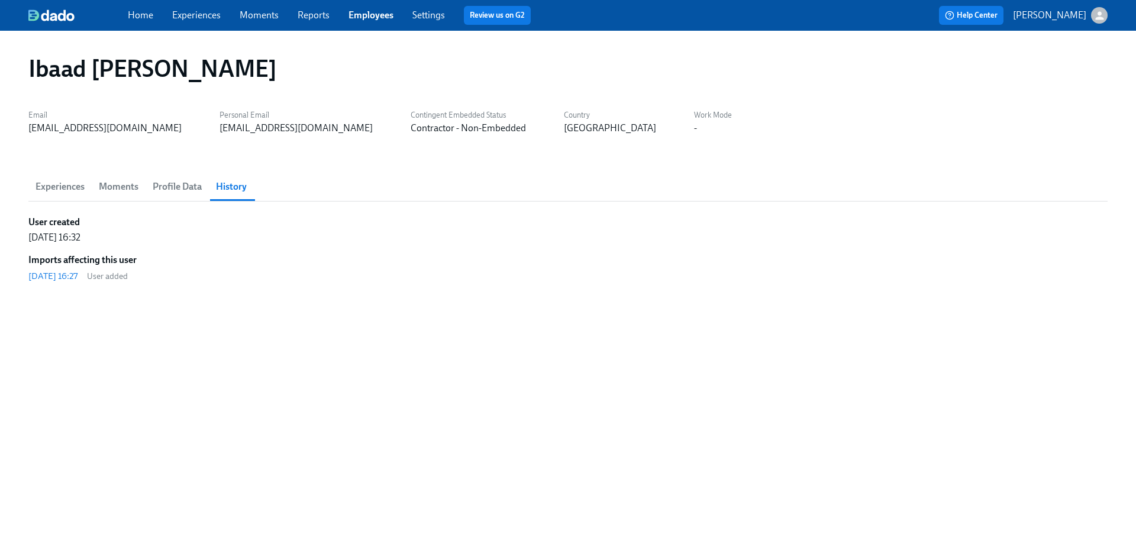
click at [369, 9] on span "Employees" at bounding box center [370, 15] width 45 height 13
click at [370, 12] on link "Employees" at bounding box center [370, 14] width 45 height 11
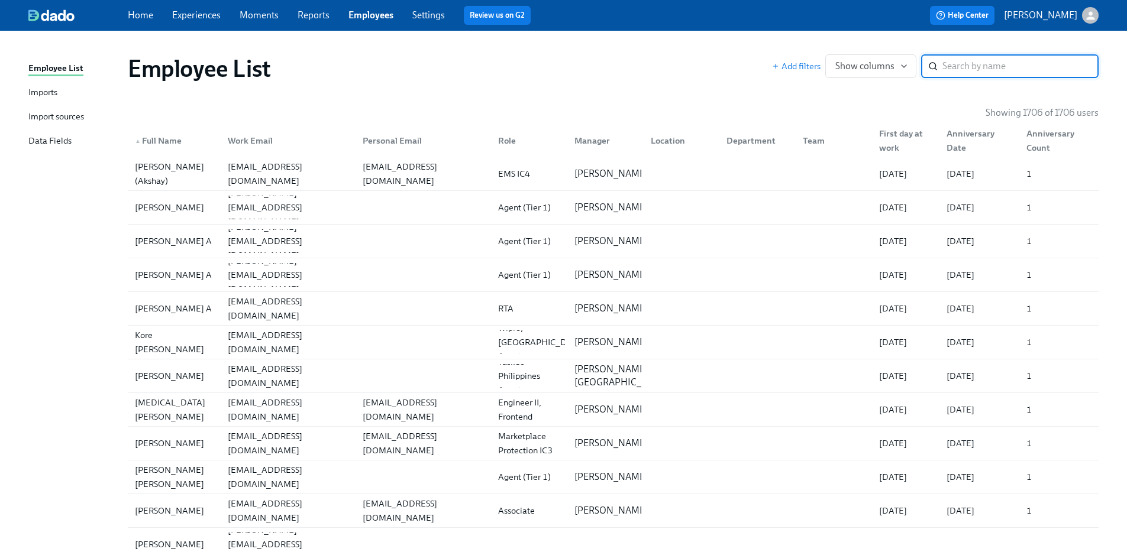
click at [975, 59] on input "search" at bounding box center [1020, 66] width 156 height 24
click at [975, 69] on input "search" at bounding box center [1020, 66] width 156 height 24
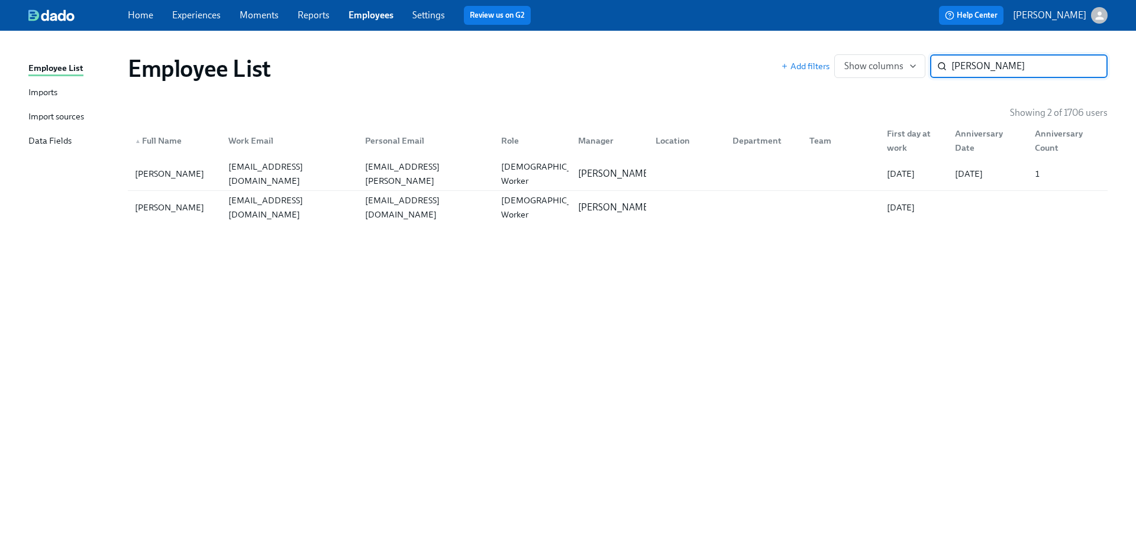
type input "Caroline"
click at [385, 207] on div "coconnell@deloitte.ie" at bounding box center [425, 207] width 131 height 28
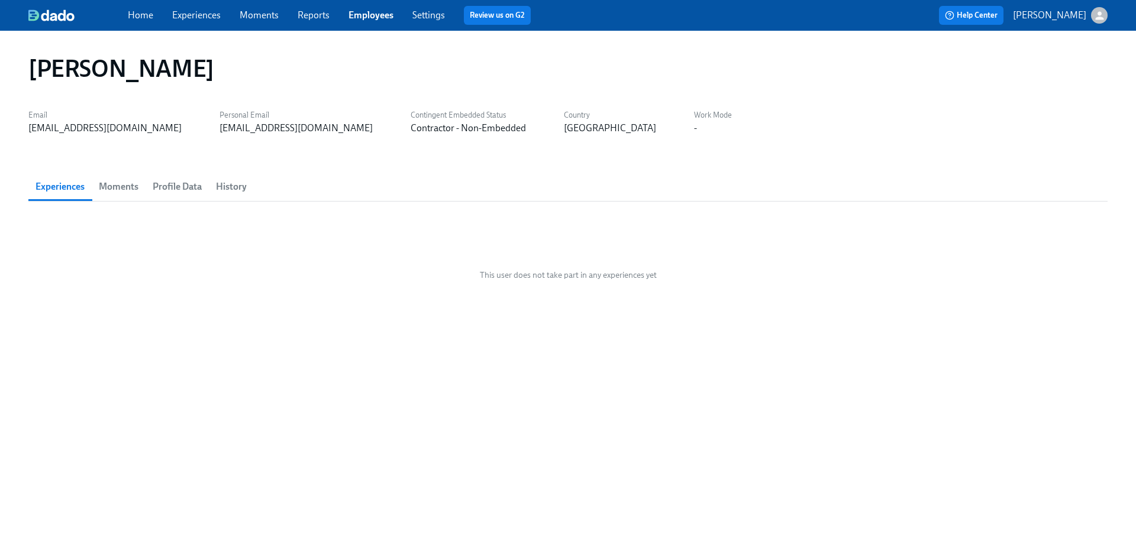
click at [118, 190] on span "Moments" at bounding box center [119, 187] width 40 height 17
click at [173, 188] on span "Profile Data" at bounding box center [177, 187] width 49 height 17
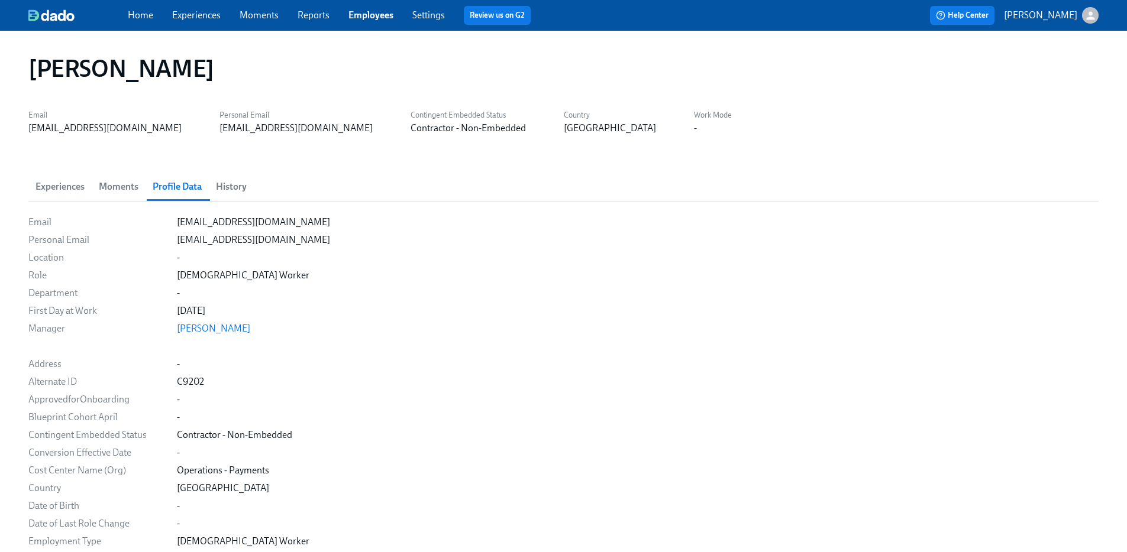
click at [203, 187] on button "Profile Data" at bounding box center [177, 187] width 63 height 28
click at [217, 185] on span "History" at bounding box center [231, 187] width 31 height 17
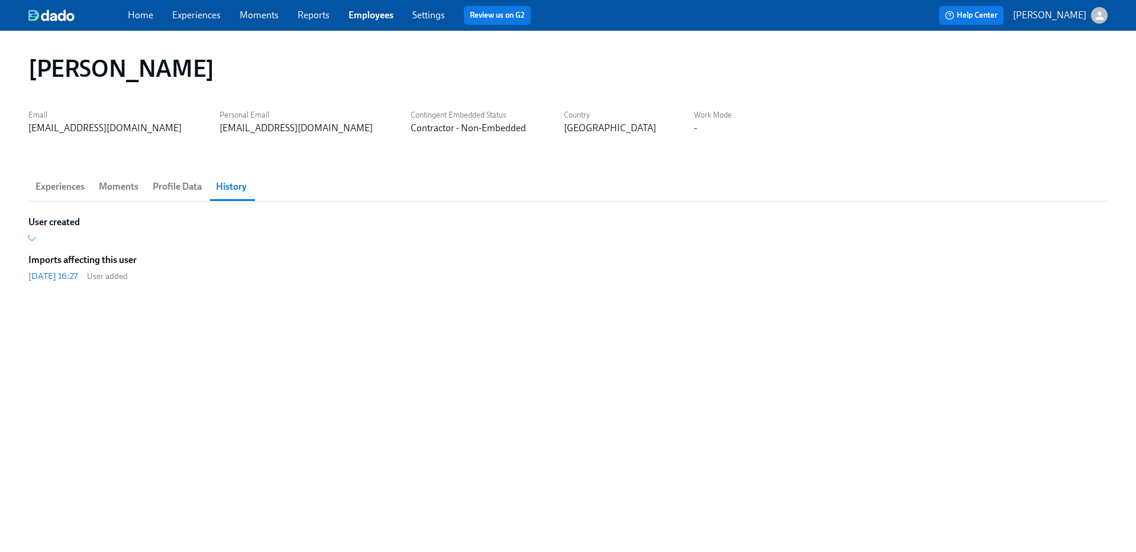
click at [60, 195] on button "Experiences" at bounding box center [59, 187] width 63 height 28
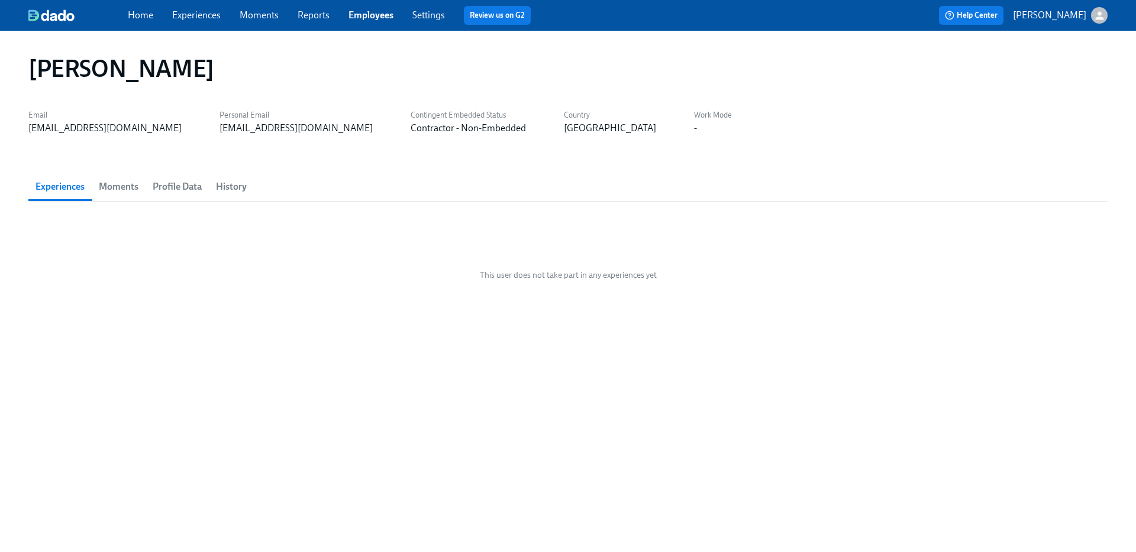
click at [135, 3] on div "Home Experiences Moments Reports Employees Settings Review us on G2 Help Center…" at bounding box center [568, 15] width 1136 height 31
click at [137, 14] on link "Home" at bounding box center [140, 14] width 25 height 11
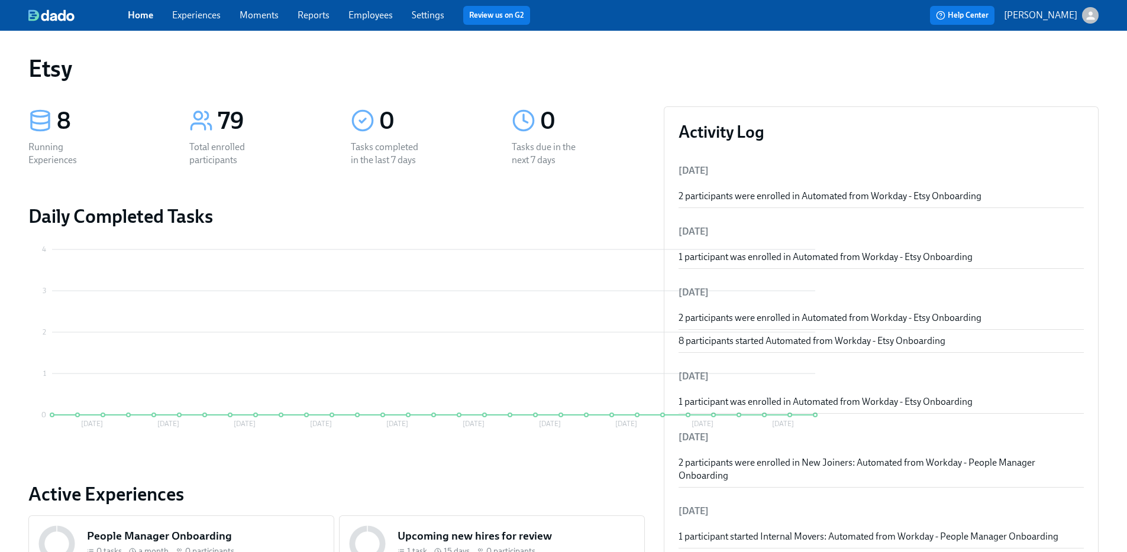
click at [181, 9] on link "Experiences" at bounding box center [196, 14] width 49 height 11
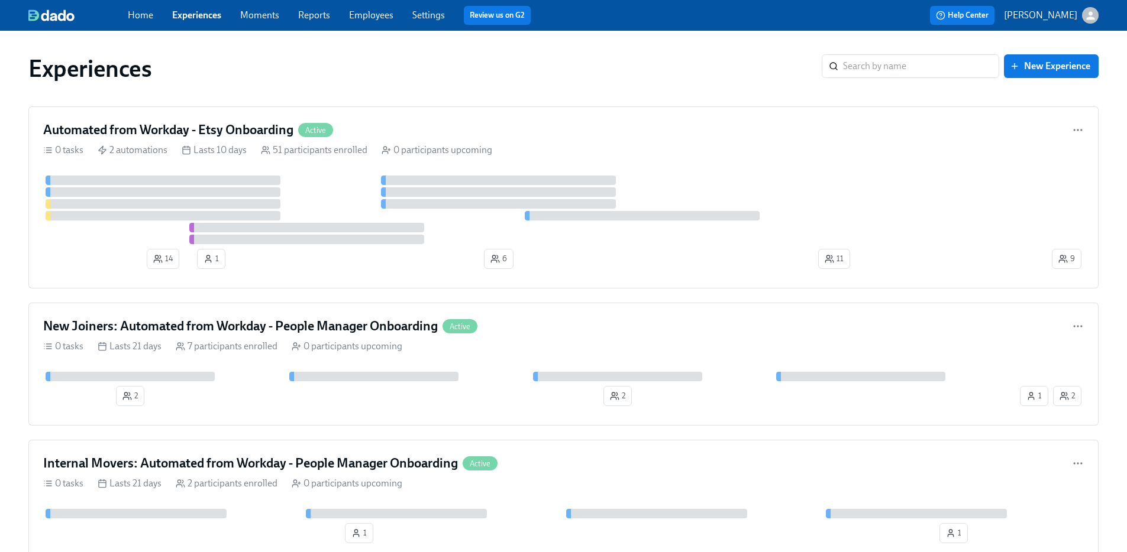
click at [267, 14] on link "Moments" at bounding box center [259, 14] width 39 height 11
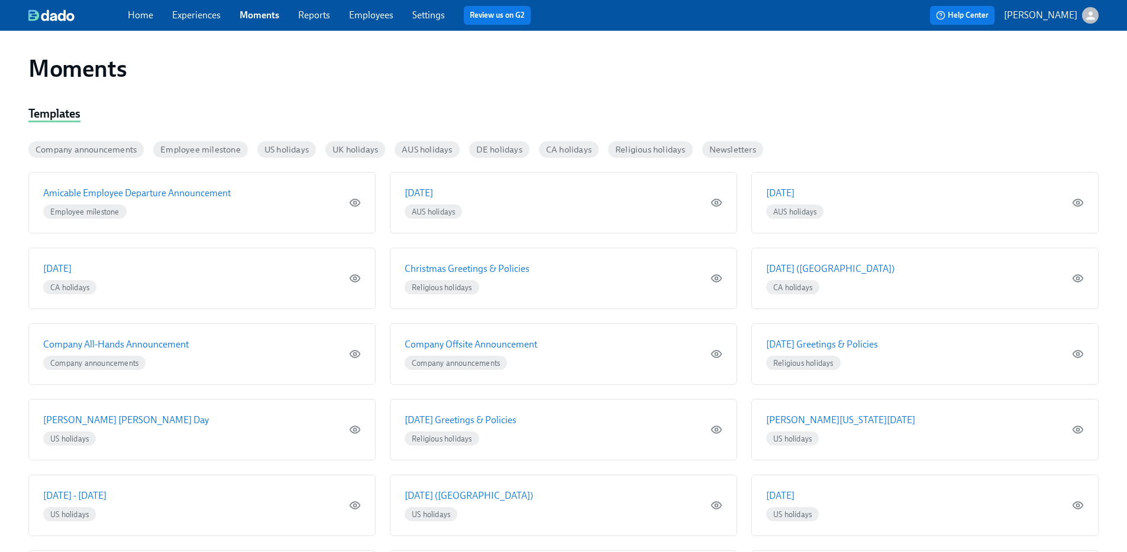
click at [202, 14] on link "Experiences" at bounding box center [196, 14] width 49 height 11
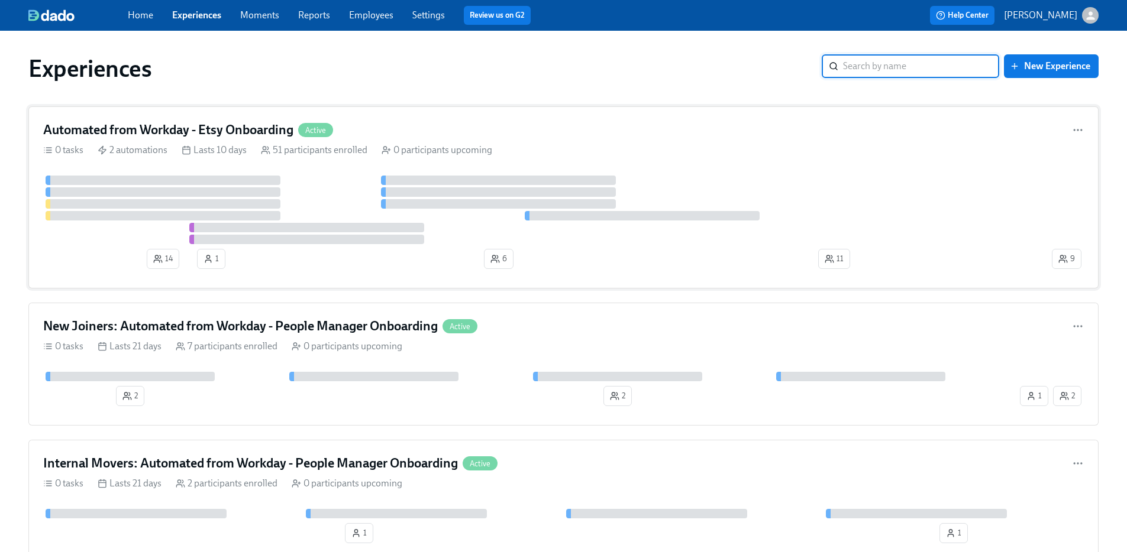
click at [400, 126] on div "Automated from Workday - Etsy Onboarding Active" at bounding box center [563, 130] width 1040 height 18
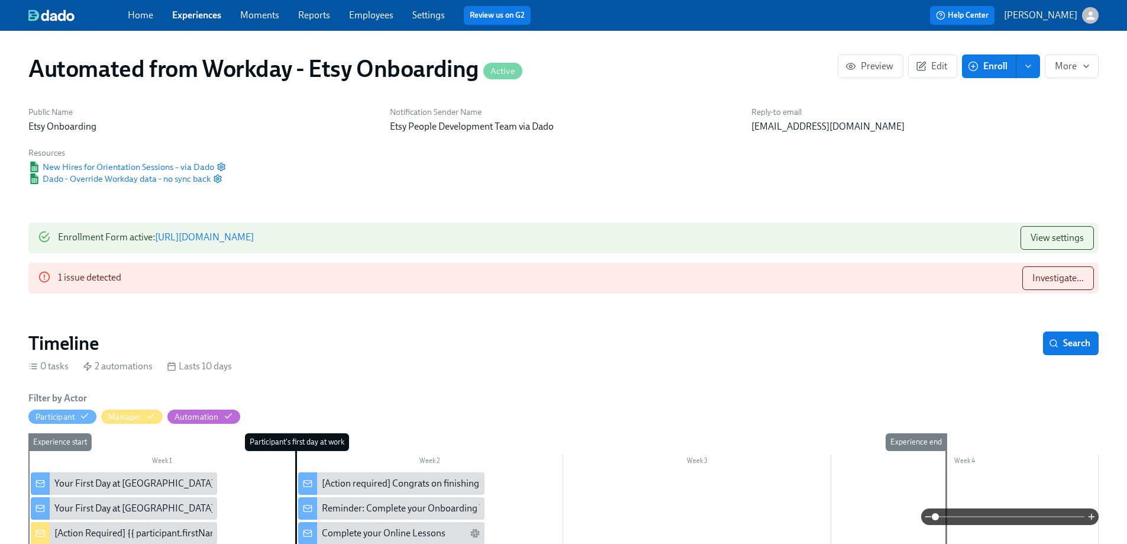
scroll to position [0, 1864]
click at [1029, 75] on button "enroll" at bounding box center [1028, 66] width 24 height 24
click at [1032, 64] on icon "enroll" at bounding box center [1027, 66] width 9 height 9
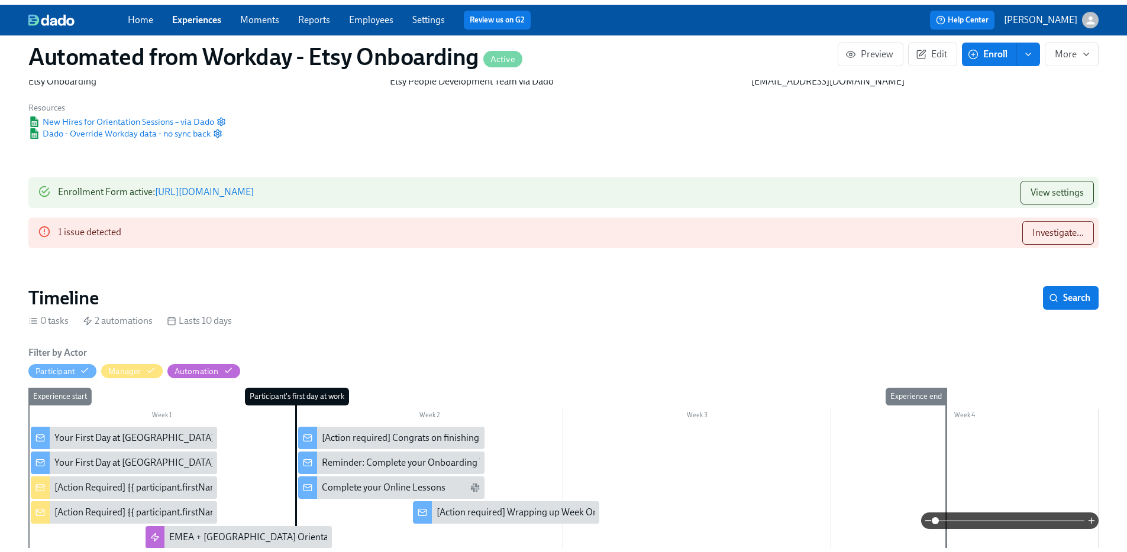
scroll to position [0, 0]
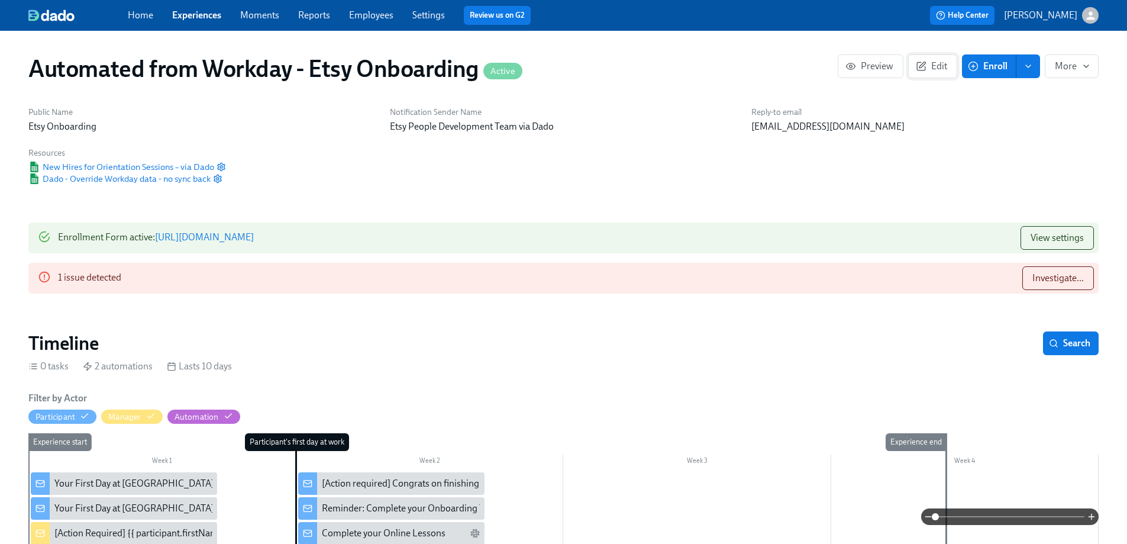
click at [926, 67] on icon "button" at bounding box center [921, 66] width 11 height 11
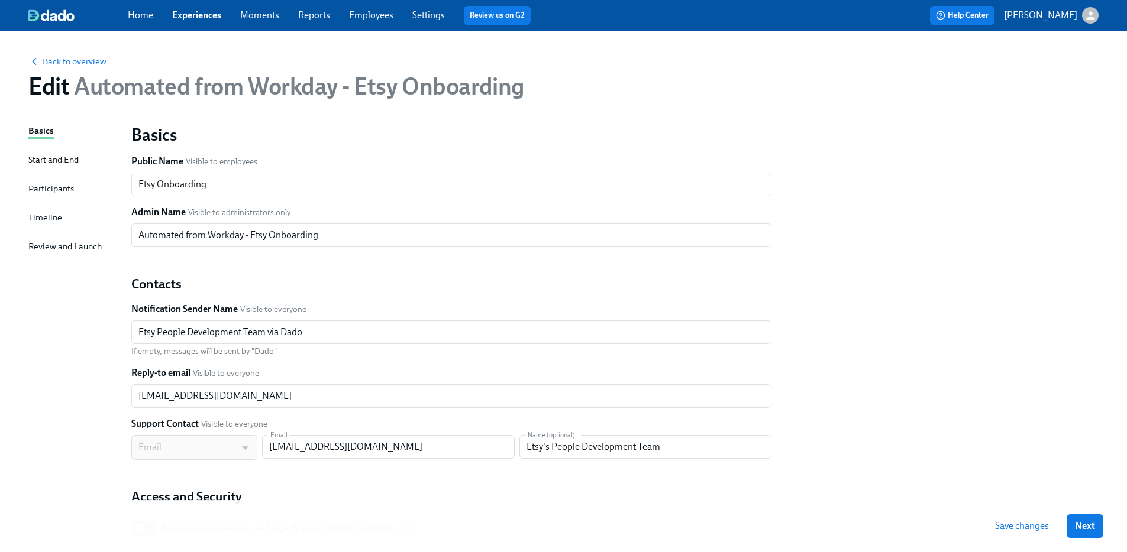
click at [51, 188] on div "Participants" at bounding box center [51, 188] width 46 height 13
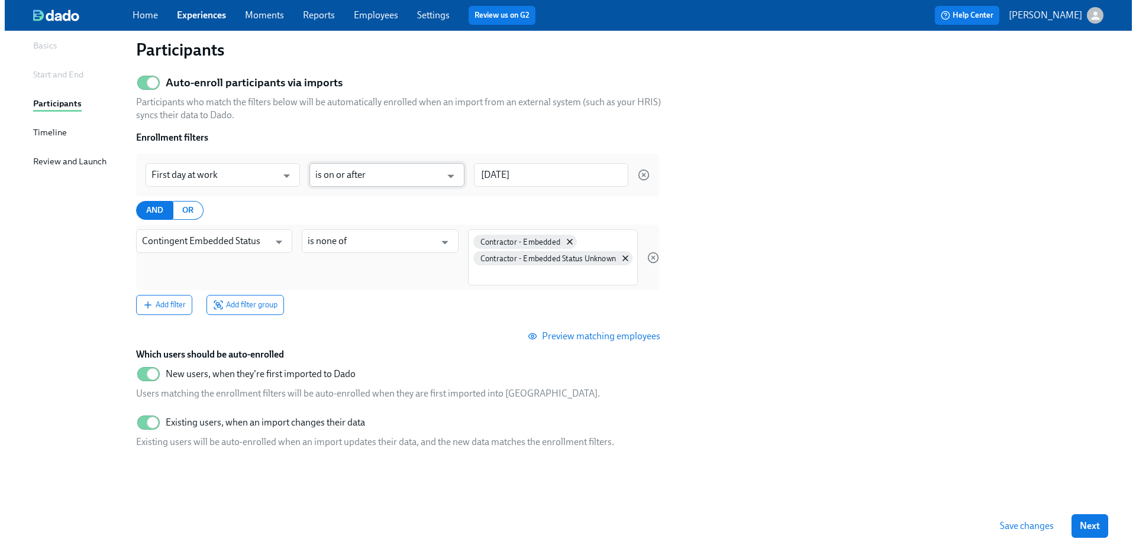
scroll to position [109, 0]
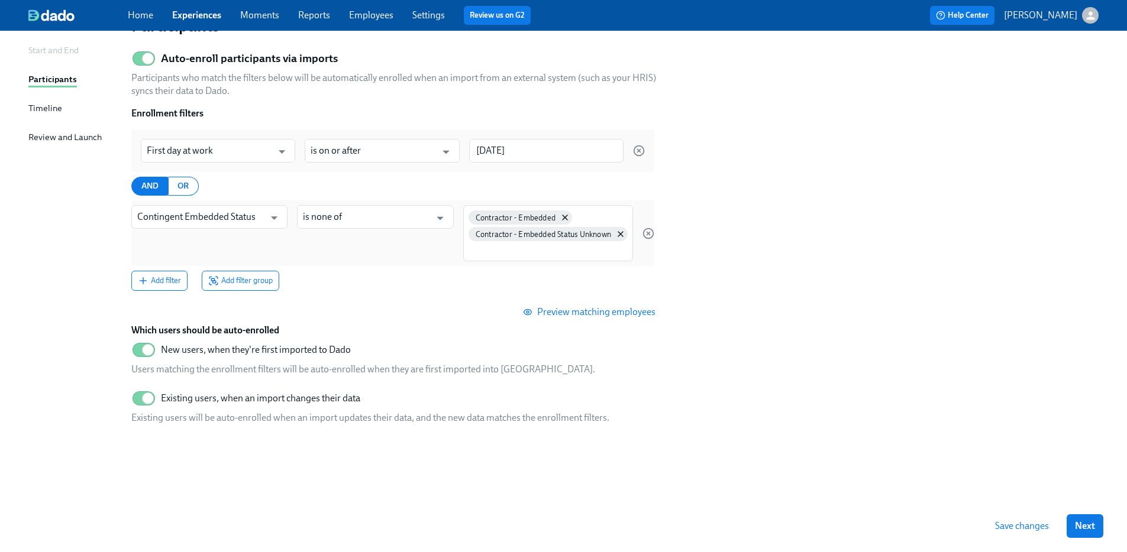
click at [584, 316] on span "Preview matching employees" at bounding box center [590, 312] width 130 height 12
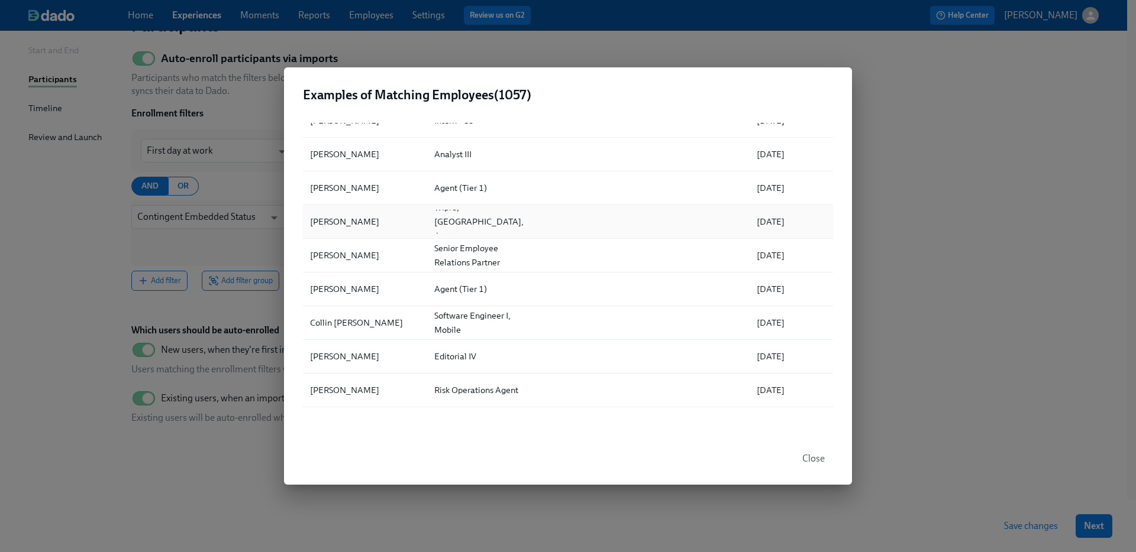
click at [552, 317] on div at bounding box center [586, 323] width 108 height 24
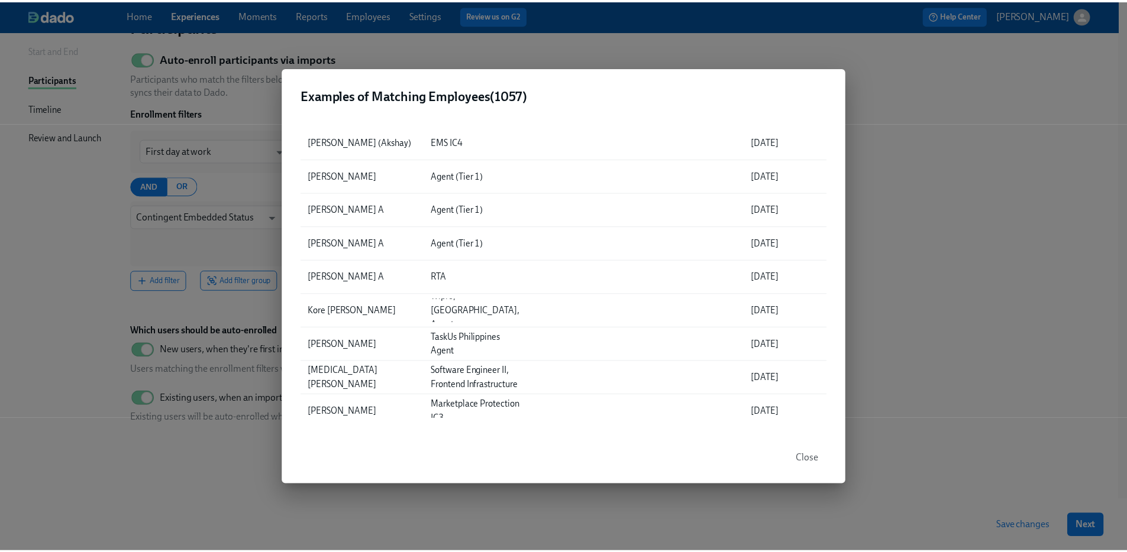
scroll to position [0, 0]
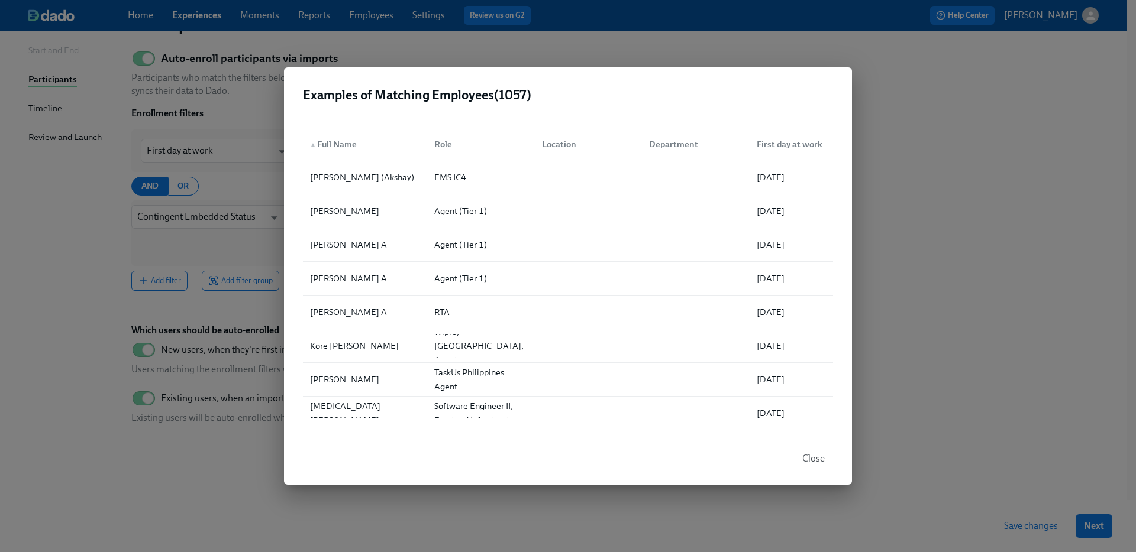
click at [636, 102] on h2 "Examples of Matching Employees ( 1057 )" at bounding box center [568, 95] width 530 height 18
click at [822, 463] on span "Close" at bounding box center [813, 459] width 22 height 12
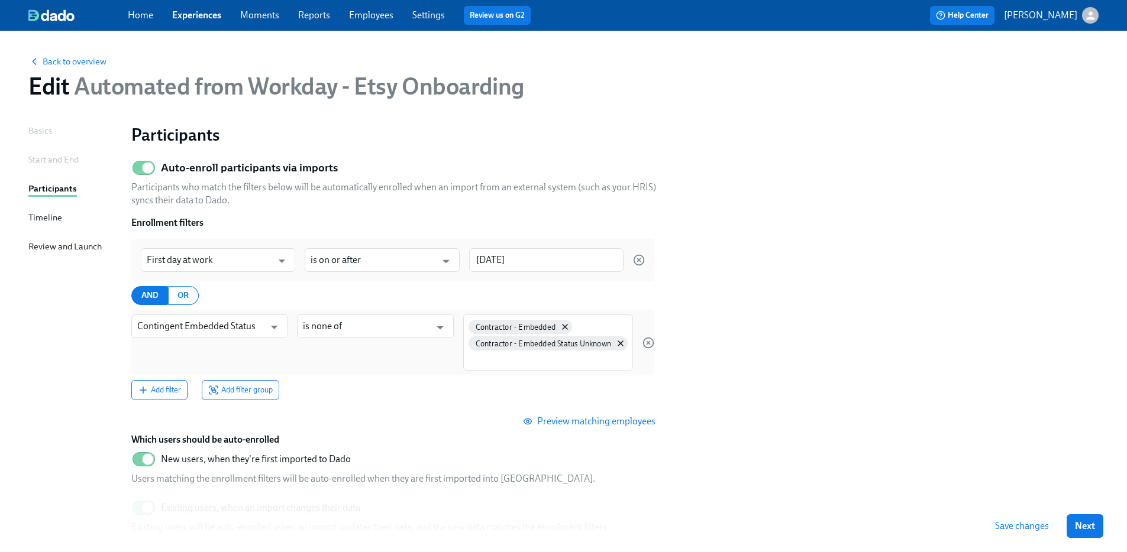
click at [1048, 20] on p "[PERSON_NAME]" at bounding box center [1040, 15] width 73 height 13
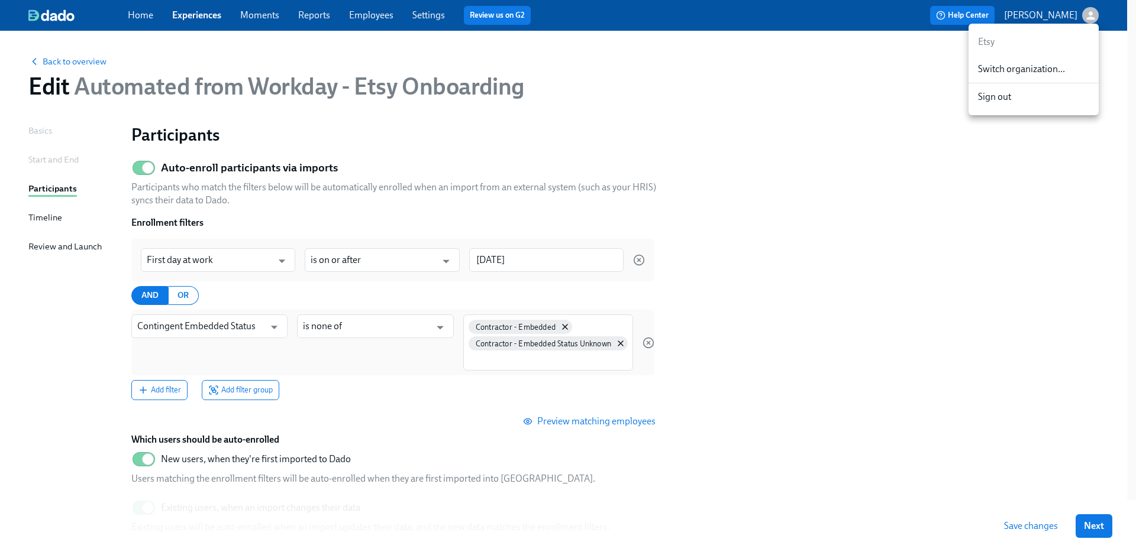
click at [1058, 15] on div at bounding box center [568, 276] width 1136 height 552
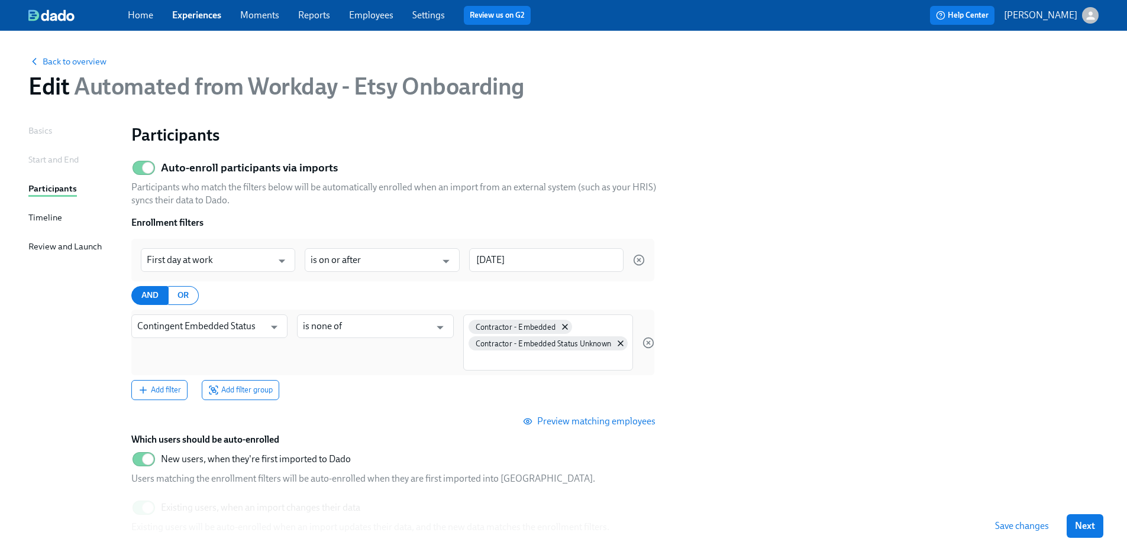
click at [1058, 15] on p "[PERSON_NAME]" at bounding box center [1040, 15] width 73 height 13
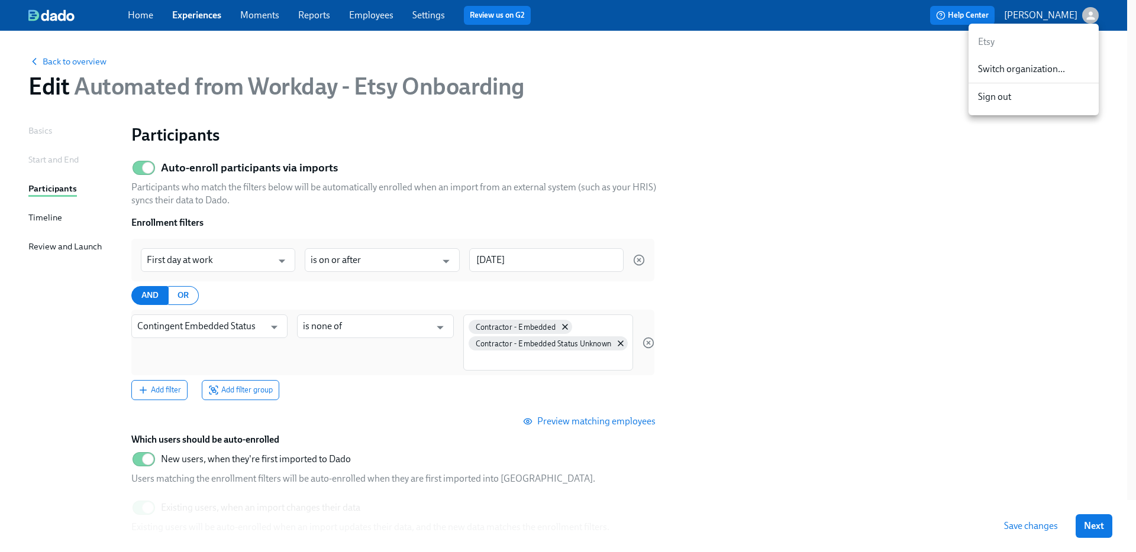
click at [1045, 68] on span "Switch organization..." at bounding box center [1033, 69] width 111 height 13
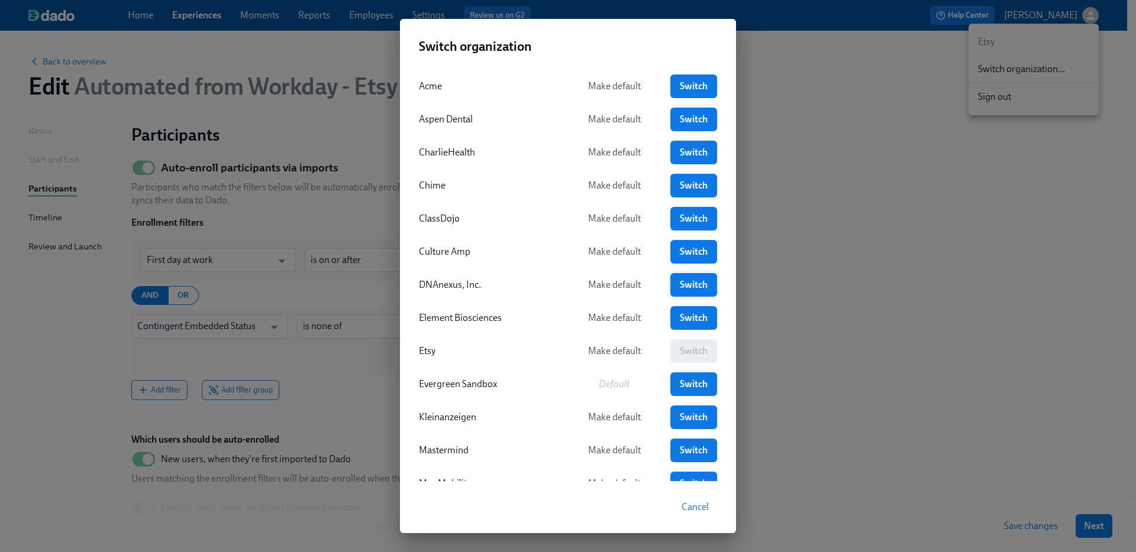
click at [670, 285] on link "Switch" at bounding box center [693, 285] width 47 height 24
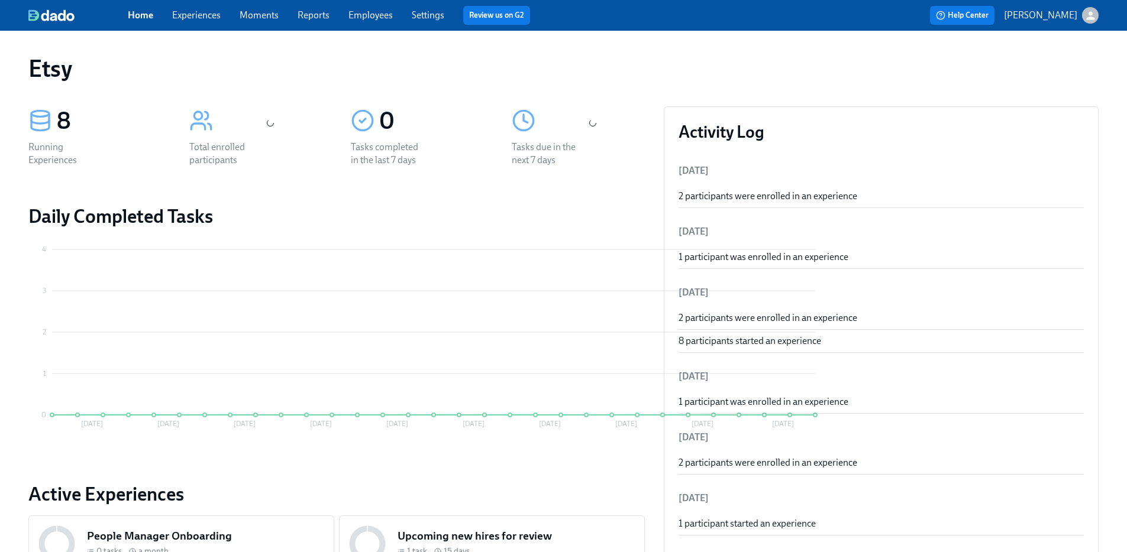
click at [190, 14] on link "Experiences" at bounding box center [196, 14] width 49 height 11
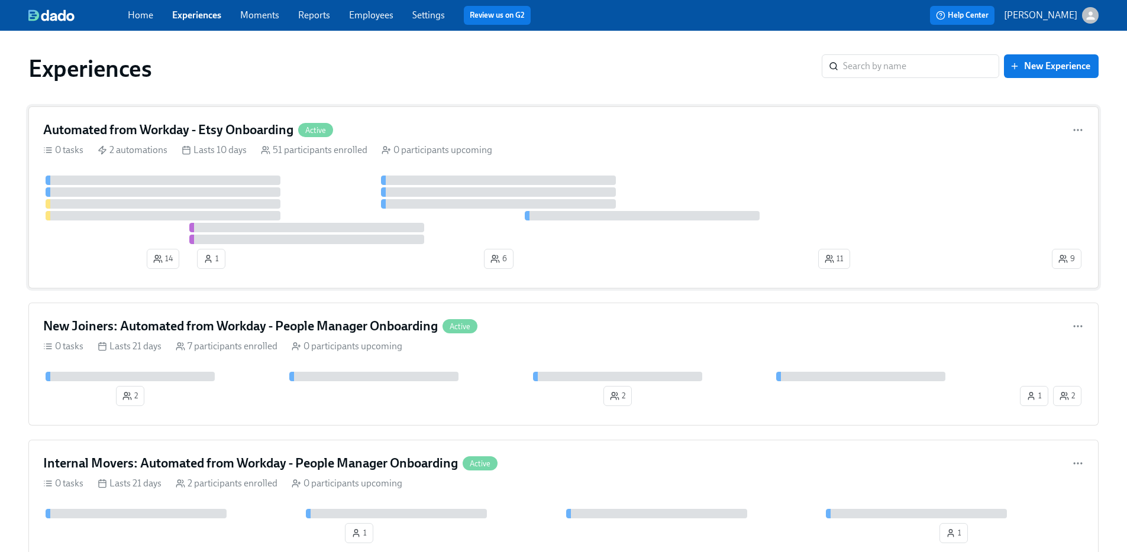
click at [140, 132] on h4 "Automated from Workday - Etsy Onboarding" at bounding box center [168, 130] width 250 height 18
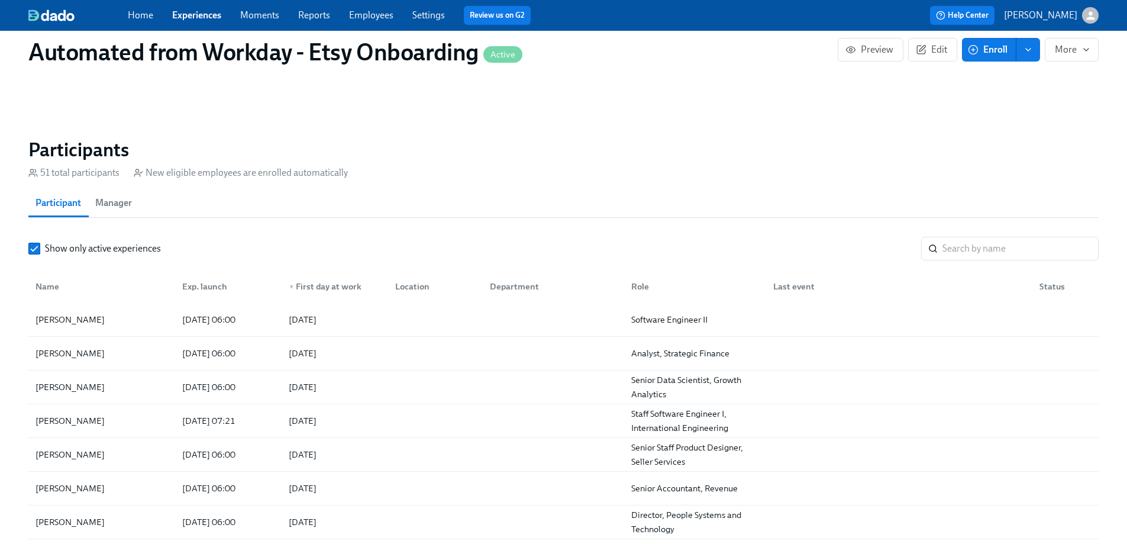
scroll to position [961, 0]
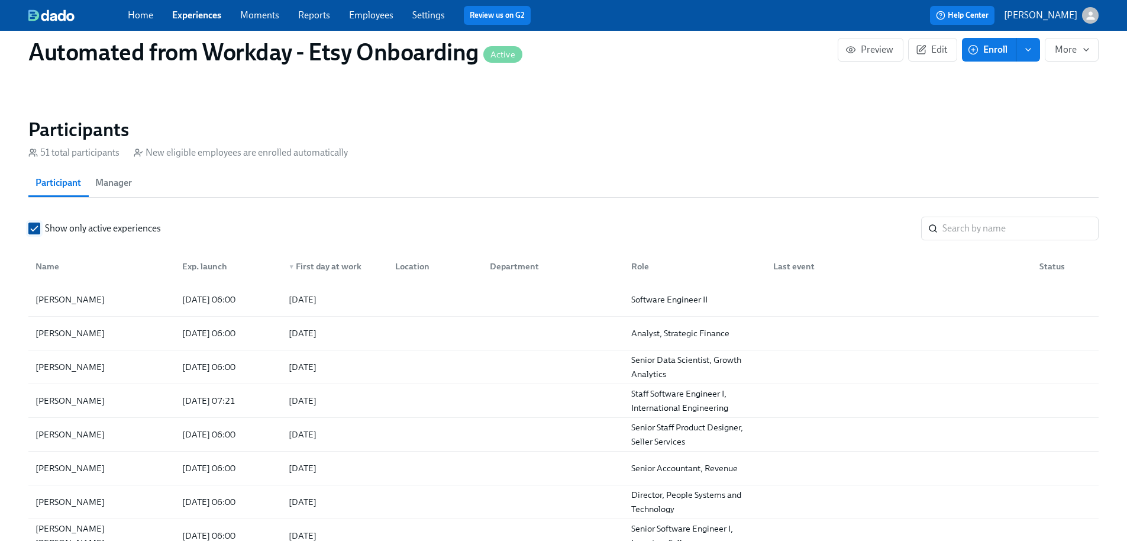
click at [34, 223] on input "Show only active experiences" at bounding box center [34, 228] width 11 height 11
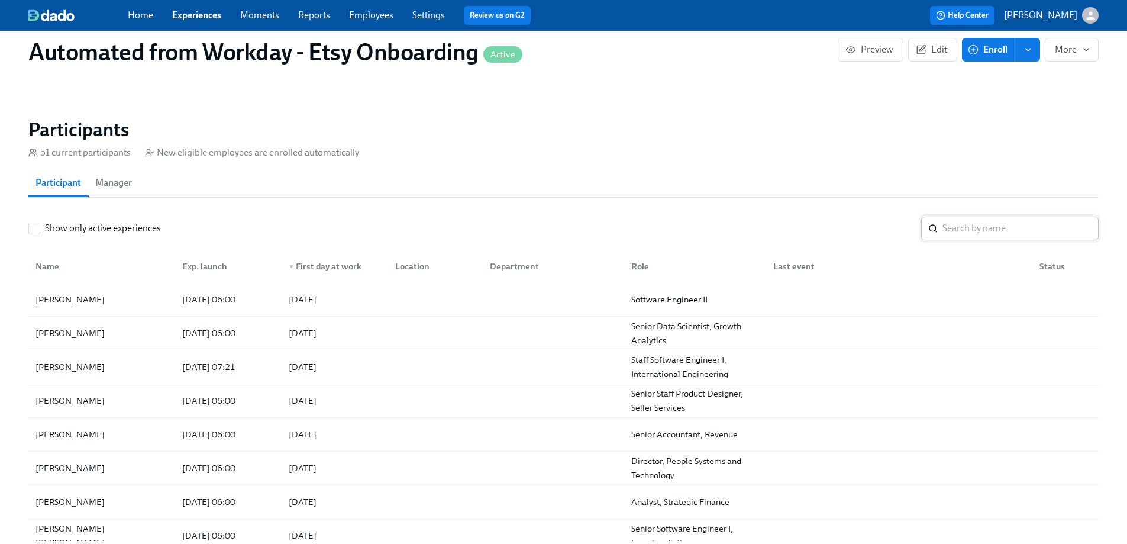
click at [962, 216] on input "search" at bounding box center [1020, 228] width 156 height 24
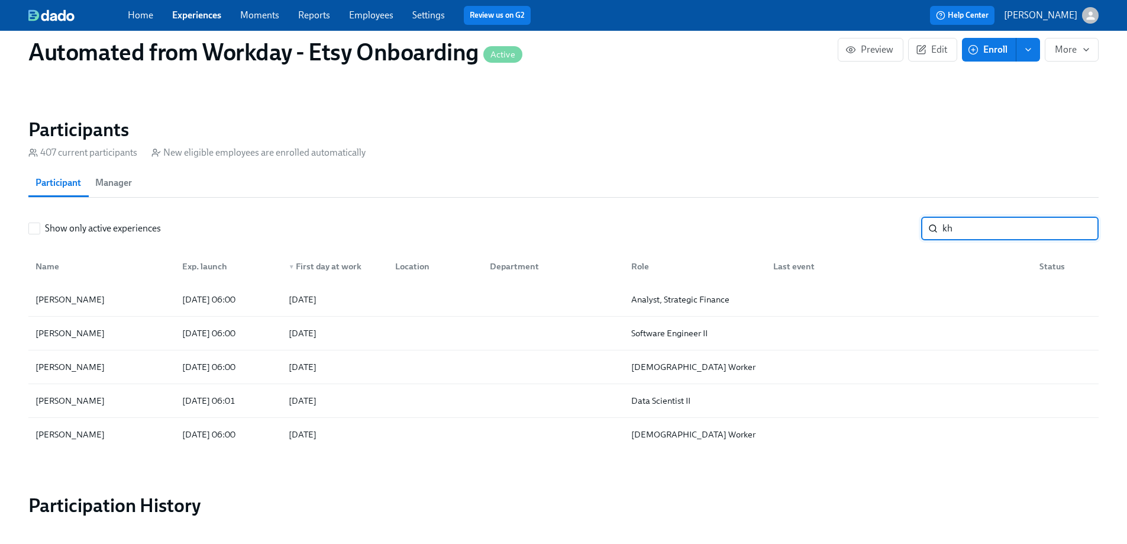
type input "k"
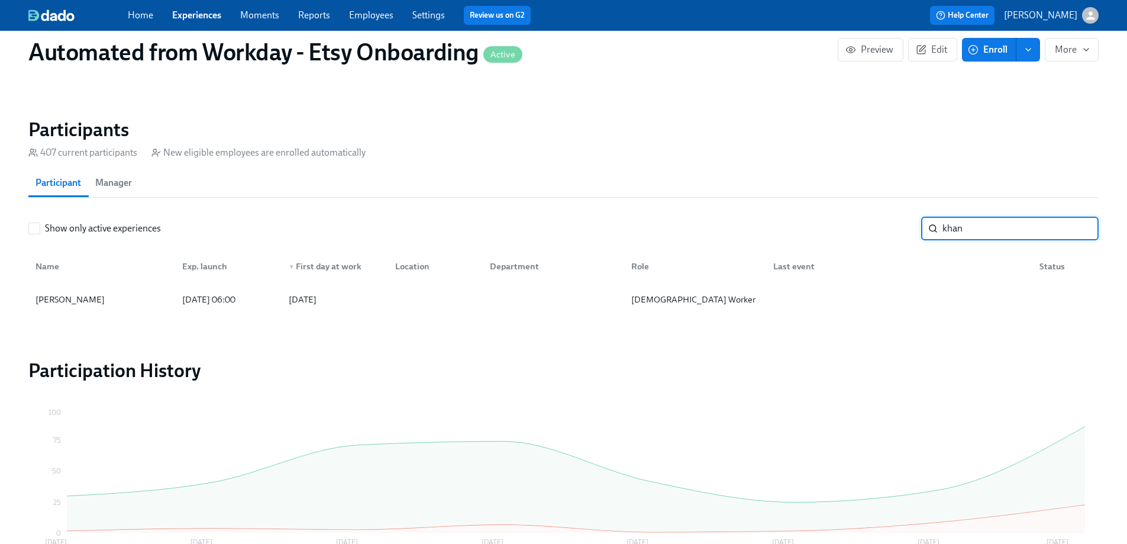
click at [1009, 216] on input "khan" at bounding box center [1020, 228] width 156 height 24
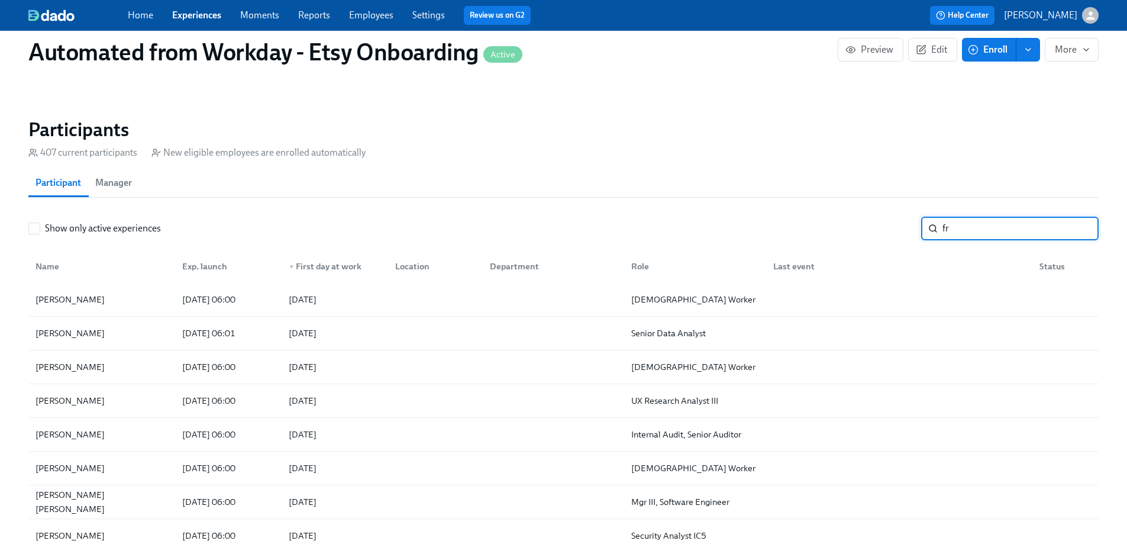
type input "f"
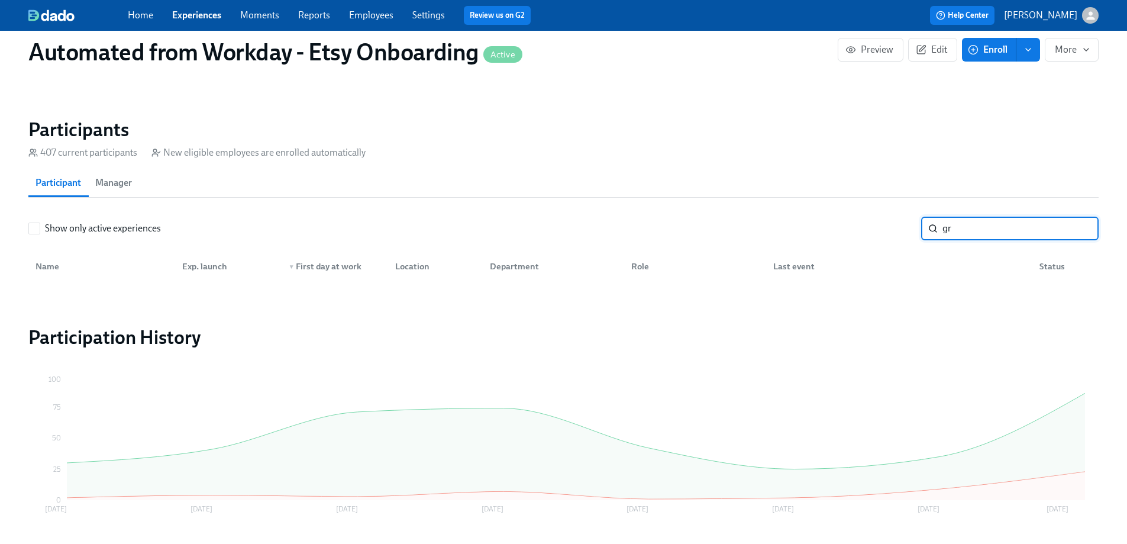
type input "g"
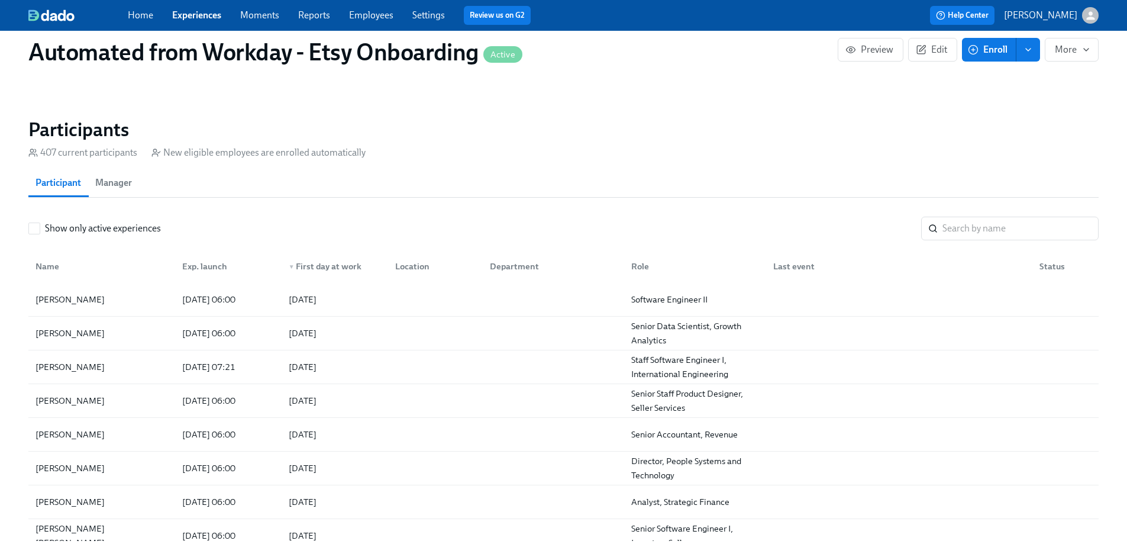
click at [375, 15] on link "Employees" at bounding box center [371, 14] width 44 height 11
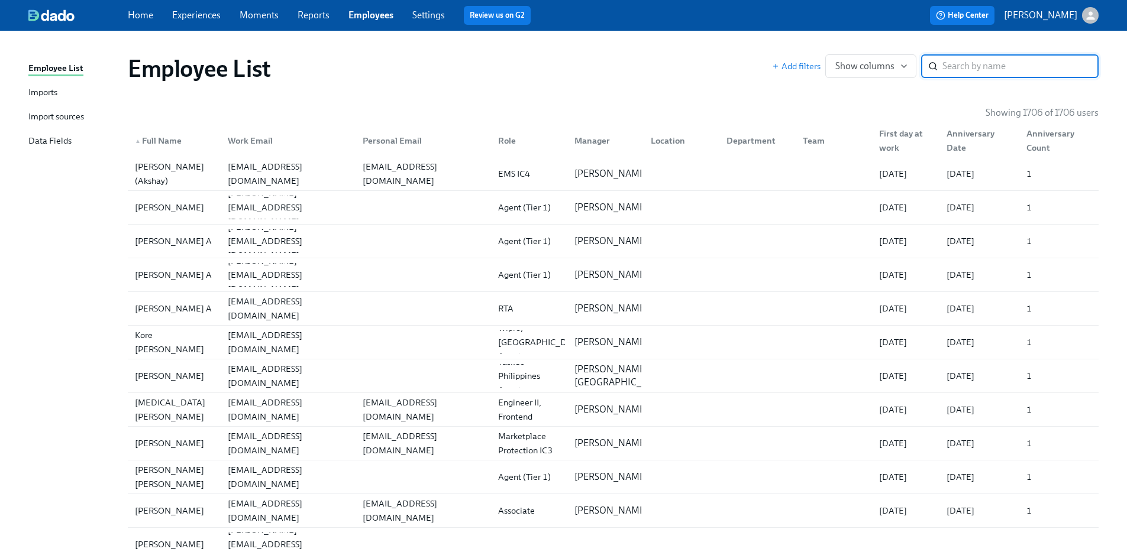
click at [1000, 76] on input "search" at bounding box center [1020, 66] width 156 height 24
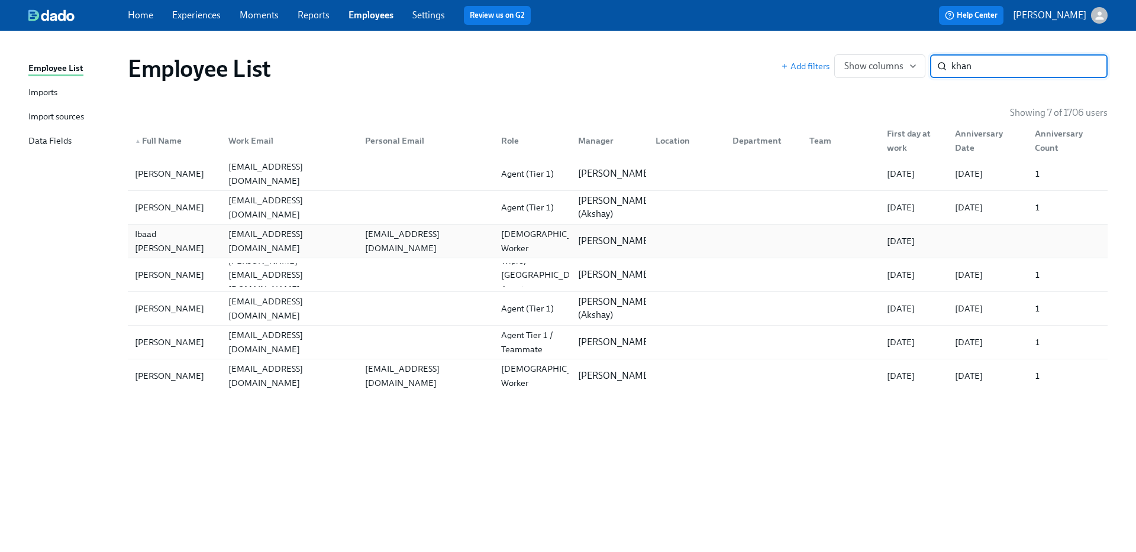
type input "khan"
click at [291, 241] on div "ikhan@etsy.com" at bounding box center [289, 241] width 131 height 28
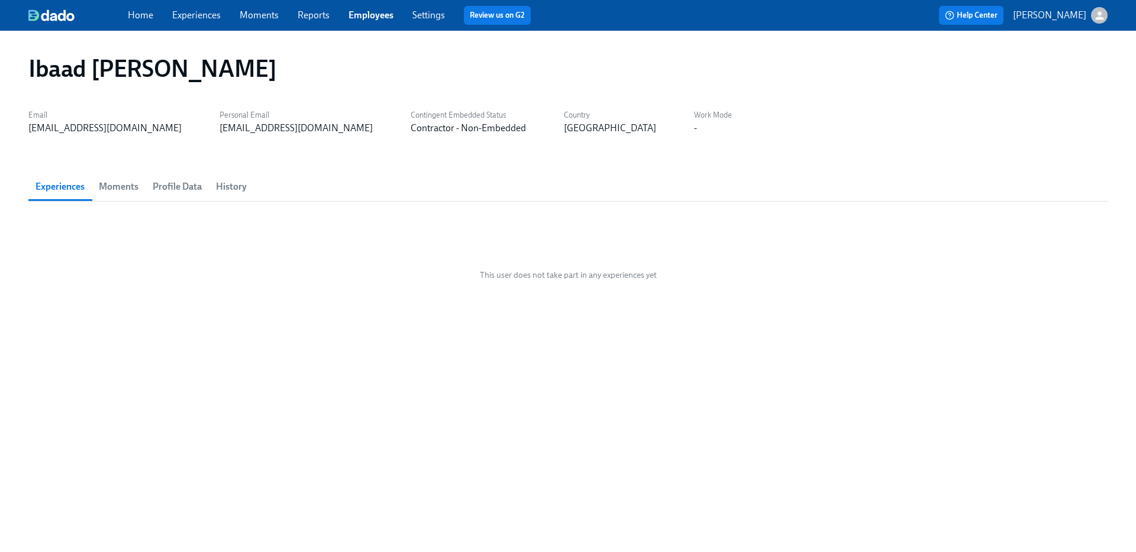
click at [129, 185] on span "Moments" at bounding box center [119, 187] width 40 height 17
click at [167, 192] on span "Profile Data" at bounding box center [177, 187] width 49 height 17
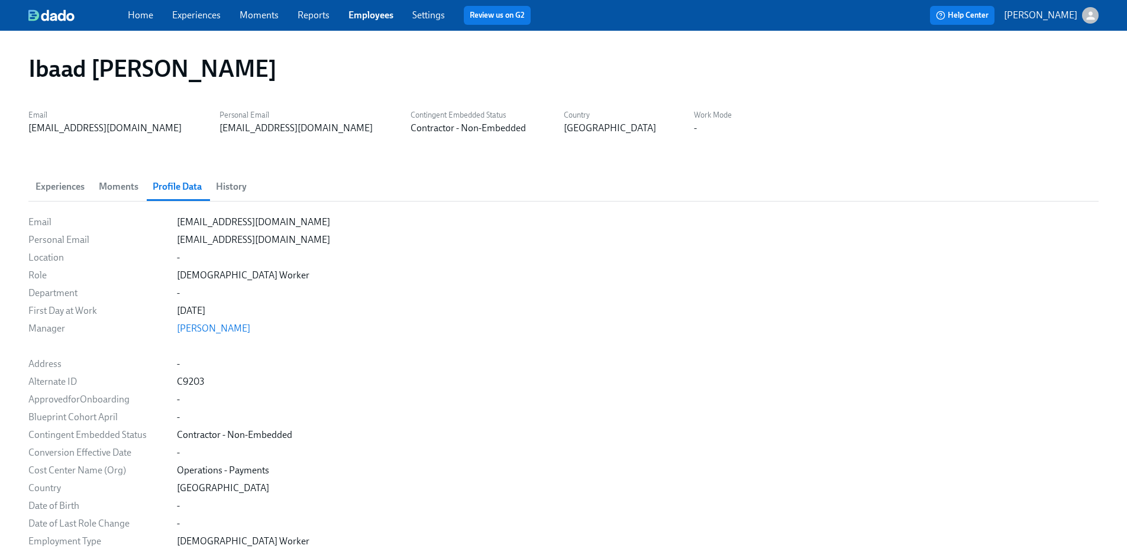
click at [235, 192] on span "History" at bounding box center [231, 187] width 31 height 17
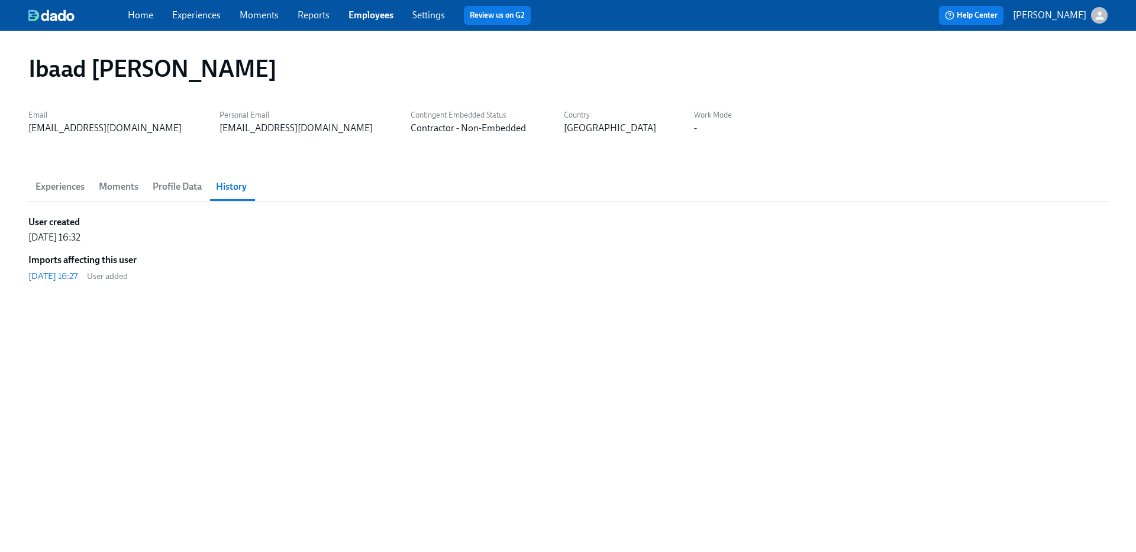
click at [50, 183] on span "Experiences" at bounding box center [59, 187] width 49 height 17
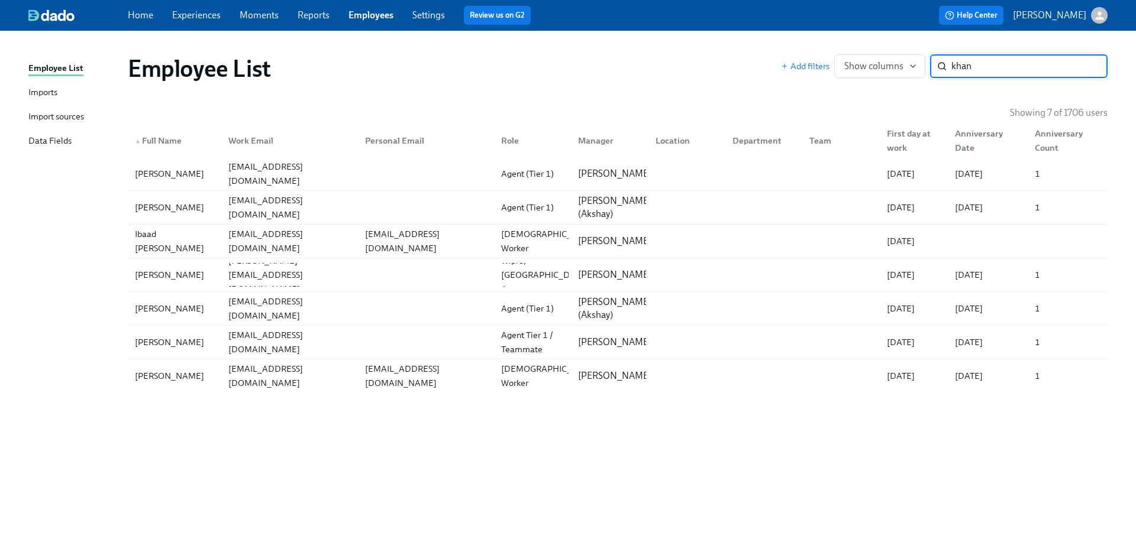
click at [964, 67] on input "khan" at bounding box center [1029, 66] width 156 height 24
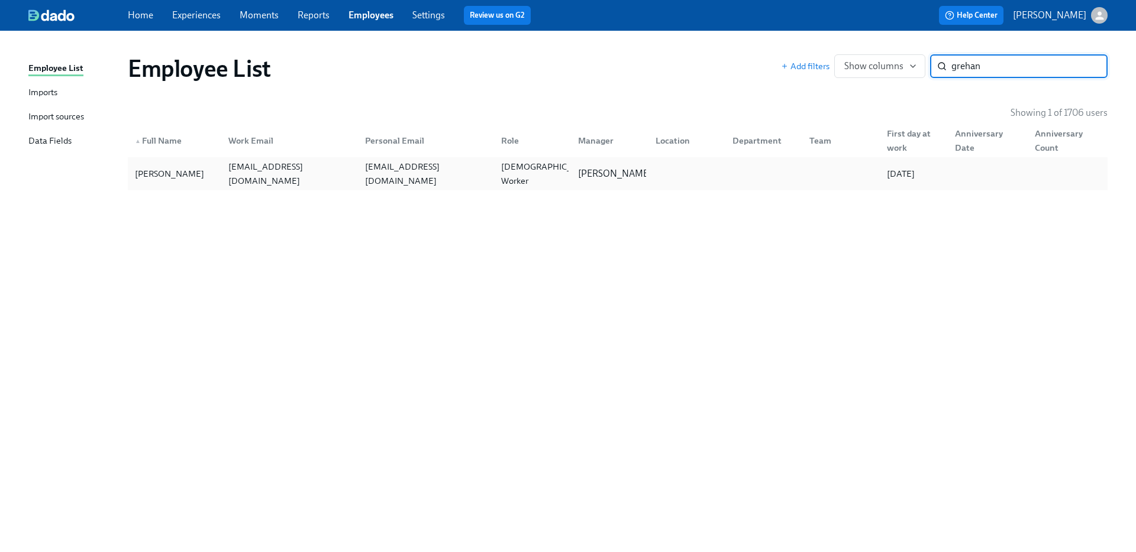
type input "grehan"
click at [264, 186] on div "Paul Grehan pgrehan@etsy.com pgrehan@deloitte.ie Contingent Worker Ciara Roche …" at bounding box center [618, 173] width 980 height 33
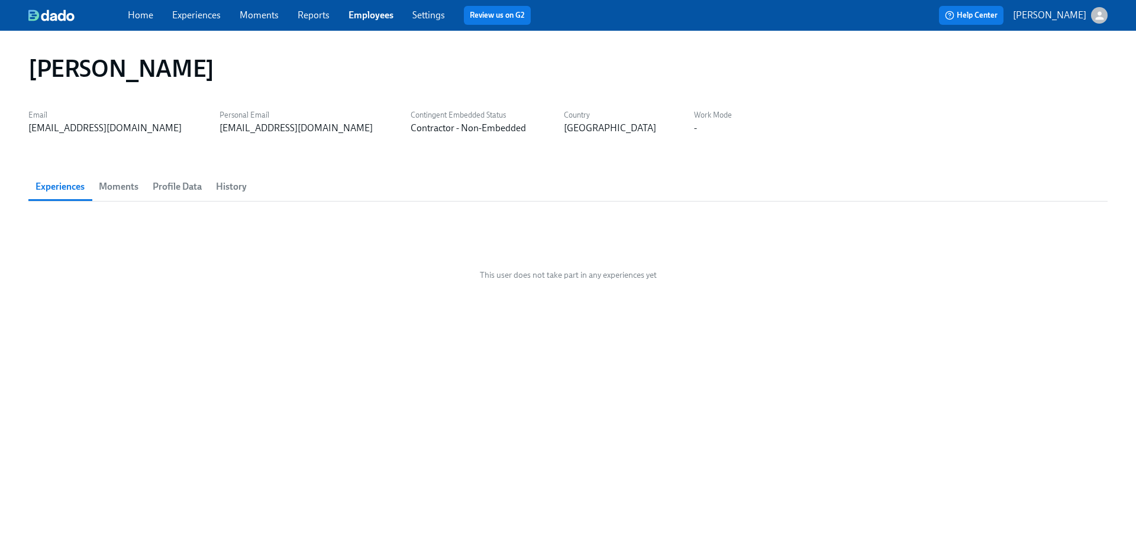
click at [121, 184] on span "Moments" at bounding box center [119, 187] width 40 height 17
click at [170, 186] on span "Profile Data" at bounding box center [177, 187] width 49 height 17
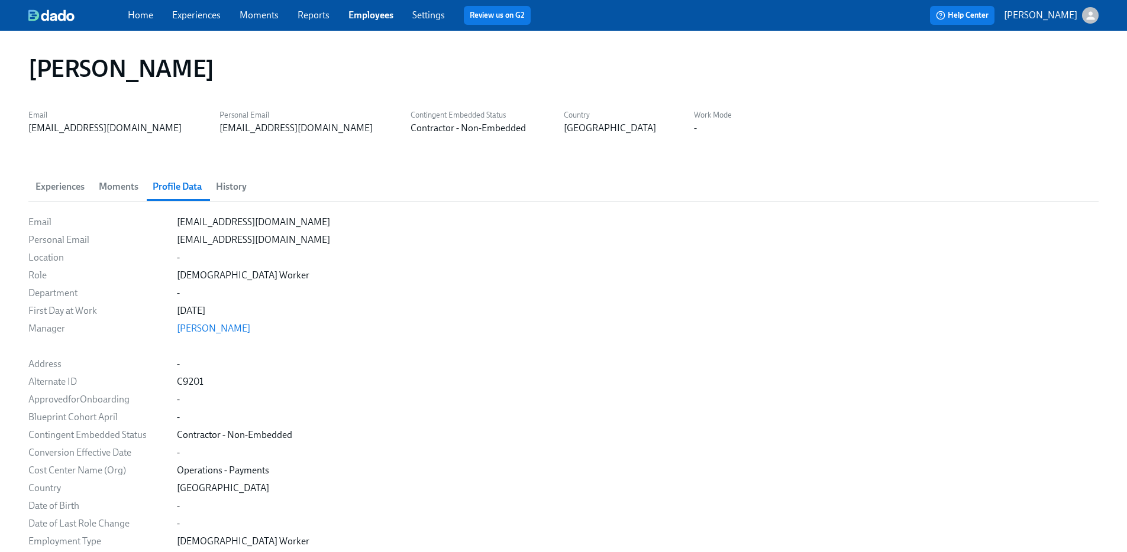
click at [225, 185] on span "History" at bounding box center [231, 187] width 31 height 17
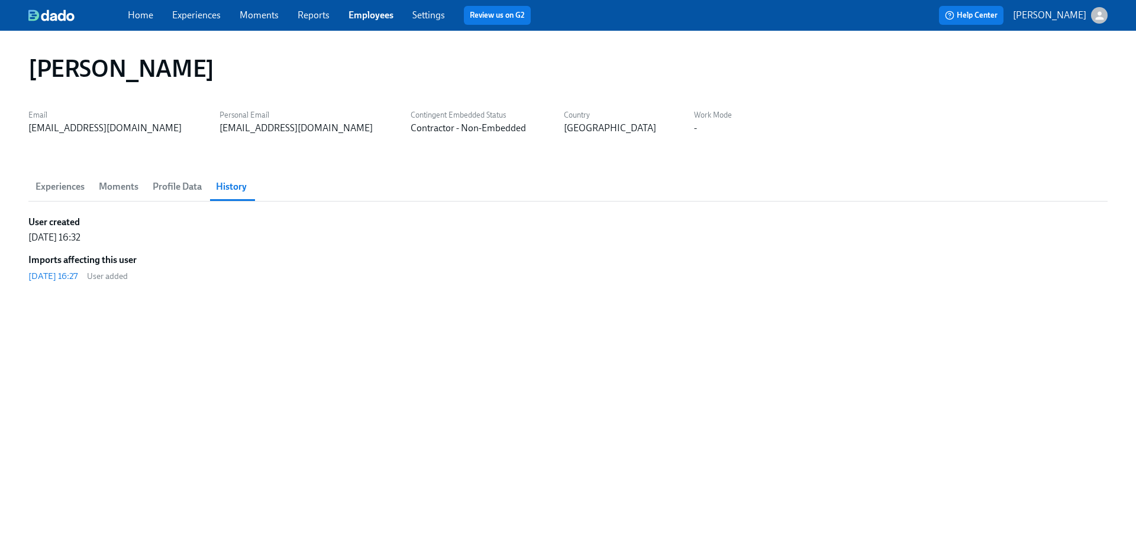
click at [59, 188] on span "Experiences" at bounding box center [59, 187] width 49 height 17
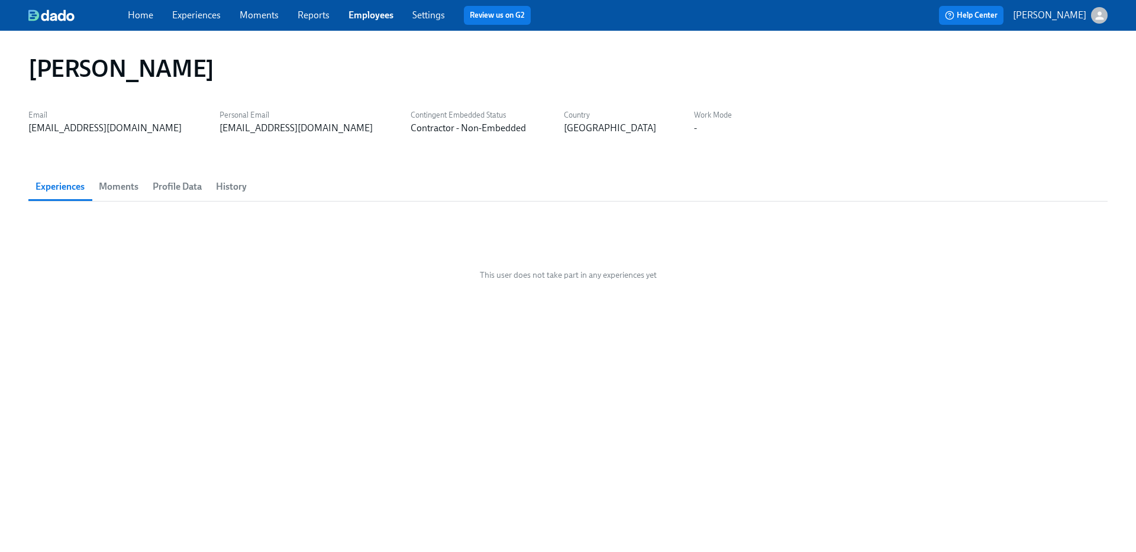
click at [118, 189] on span "Moments" at bounding box center [119, 187] width 40 height 17
click at [89, 186] on button "Experiences" at bounding box center [59, 187] width 63 height 28
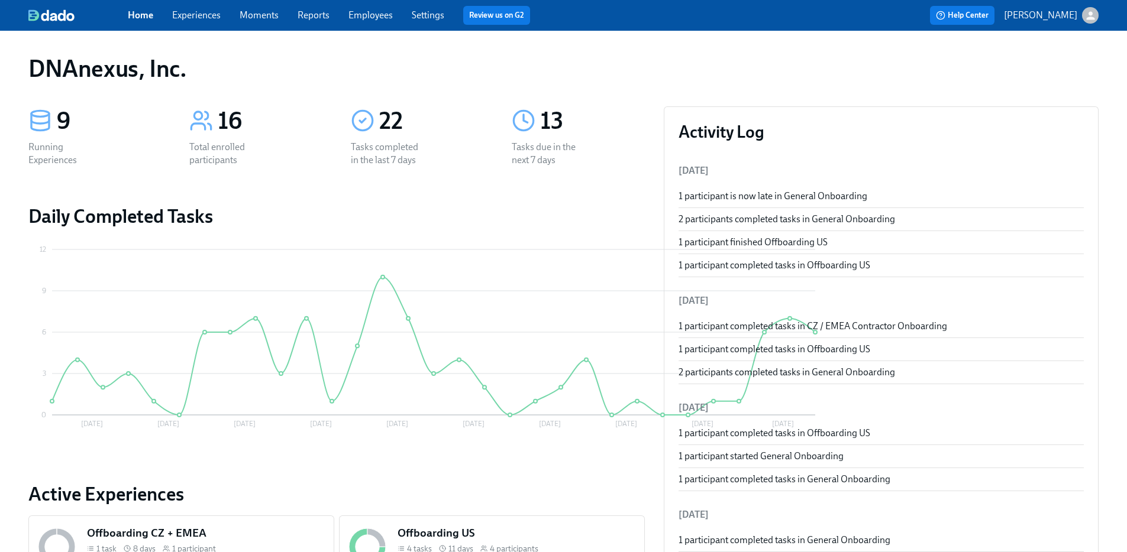
click at [373, 14] on link "Employees" at bounding box center [370, 14] width 44 height 11
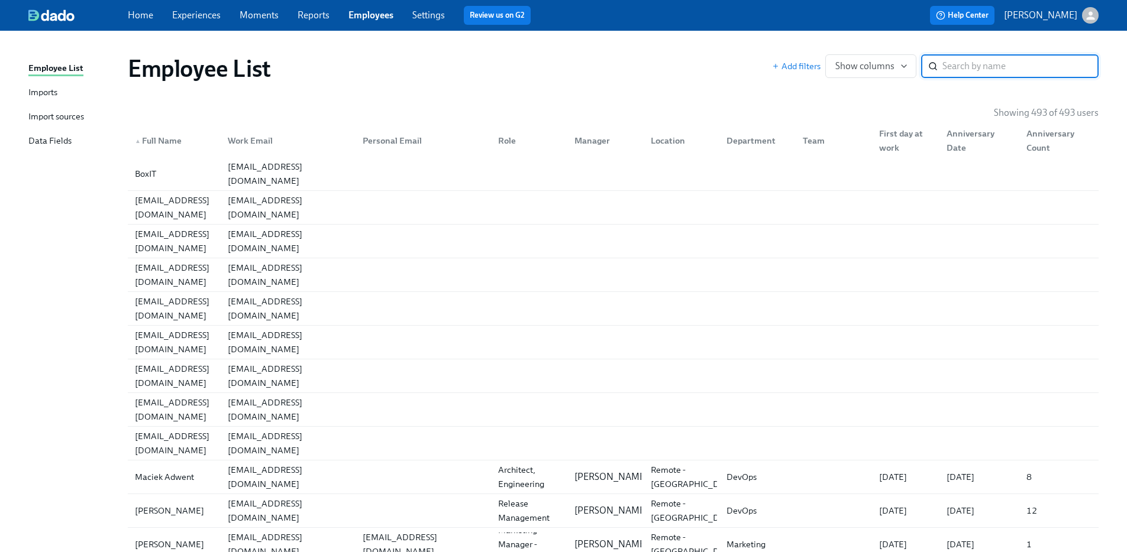
click at [967, 64] on input "search" at bounding box center [1020, 66] width 156 height 24
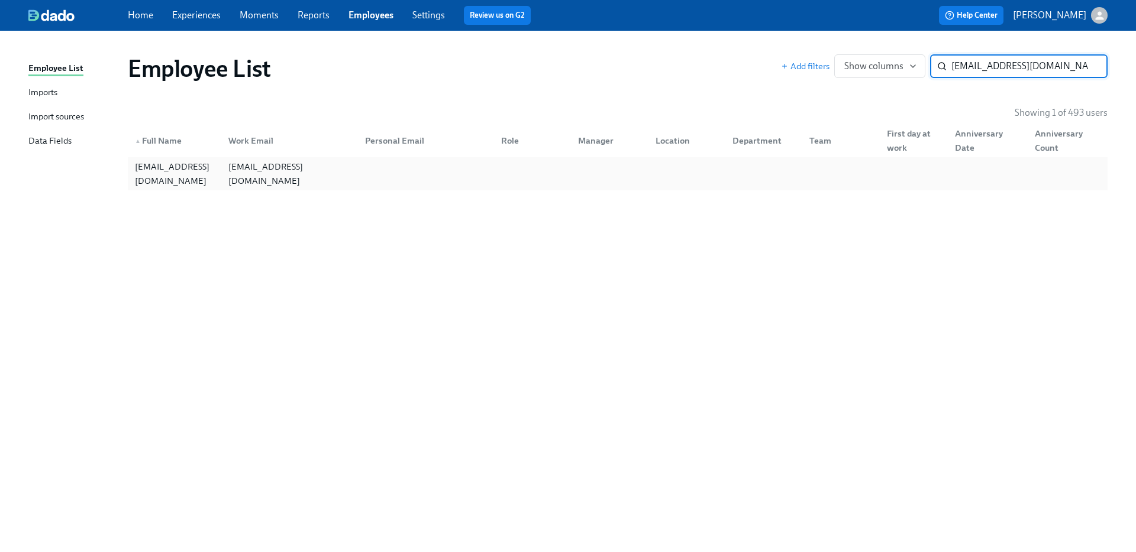
type input "[EMAIL_ADDRESS][DOMAIN_NAME]"
click at [366, 175] on div at bounding box center [423, 174] width 136 height 24
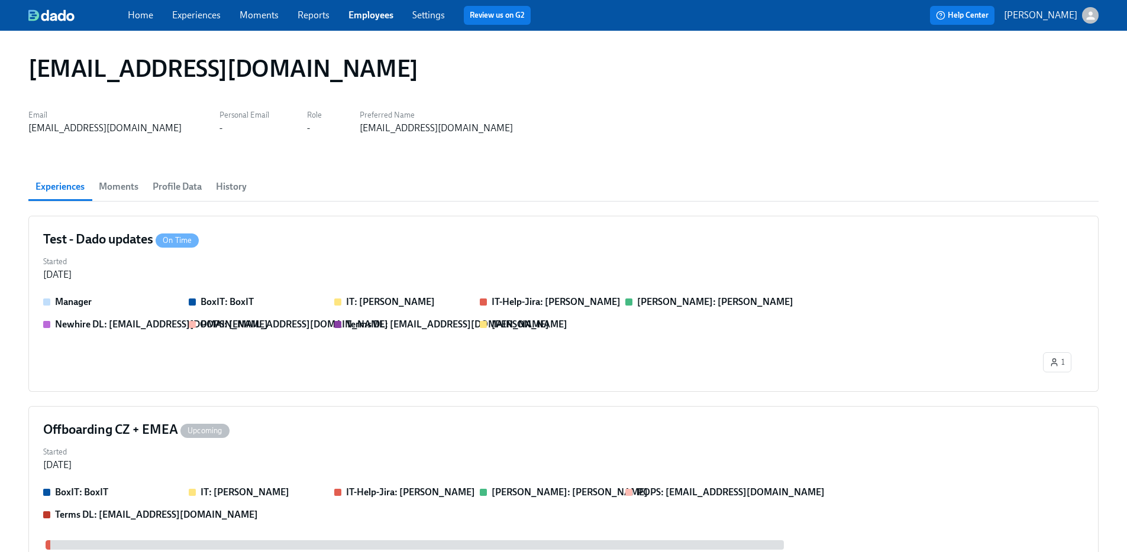
click at [156, 175] on button "Profile Data" at bounding box center [177, 187] width 63 height 28
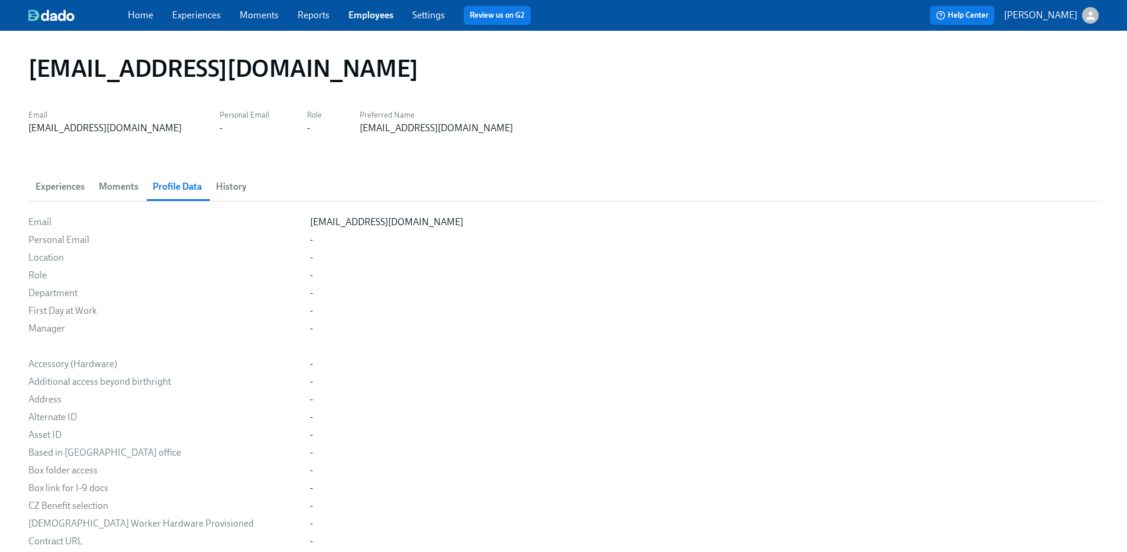
click at [231, 186] on span "History" at bounding box center [231, 187] width 31 height 17
